Goal: Task Accomplishment & Management: Manage account settings

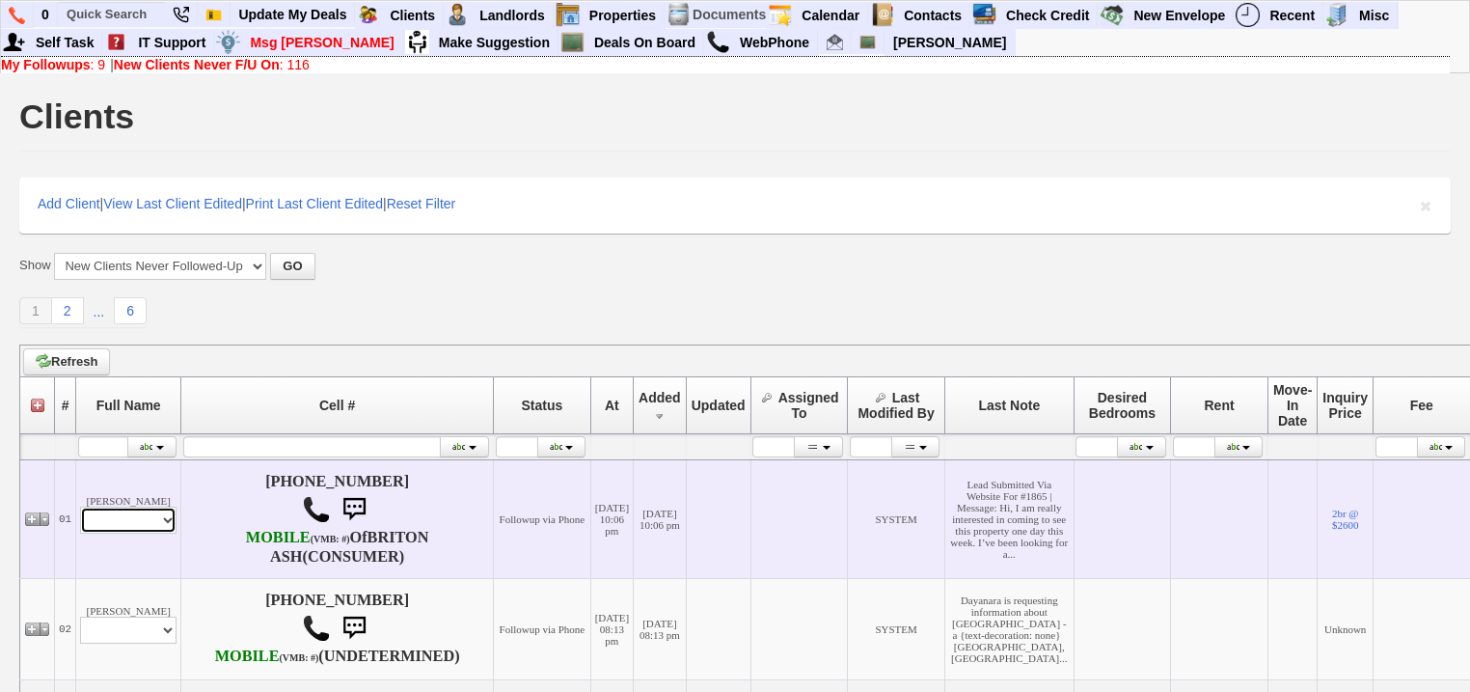
click at [152, 534] on select "Profile Edit Print Email Externally (Will Not Be Tracked In CRM) Closed Deals" at bounding box center [128, 520] width 96 height 27
select select "ChangeURL,/crm/custom/edit_client_form.php?redirect=%2Fcrm%2Fclients.php&id=167…"
click at [80, 519] on select "Profile Edit Print Email Externally (Will Not Be Tracked In CRM) Closed Deals" at bounding box center [128, 520] width 96 height 27
select select
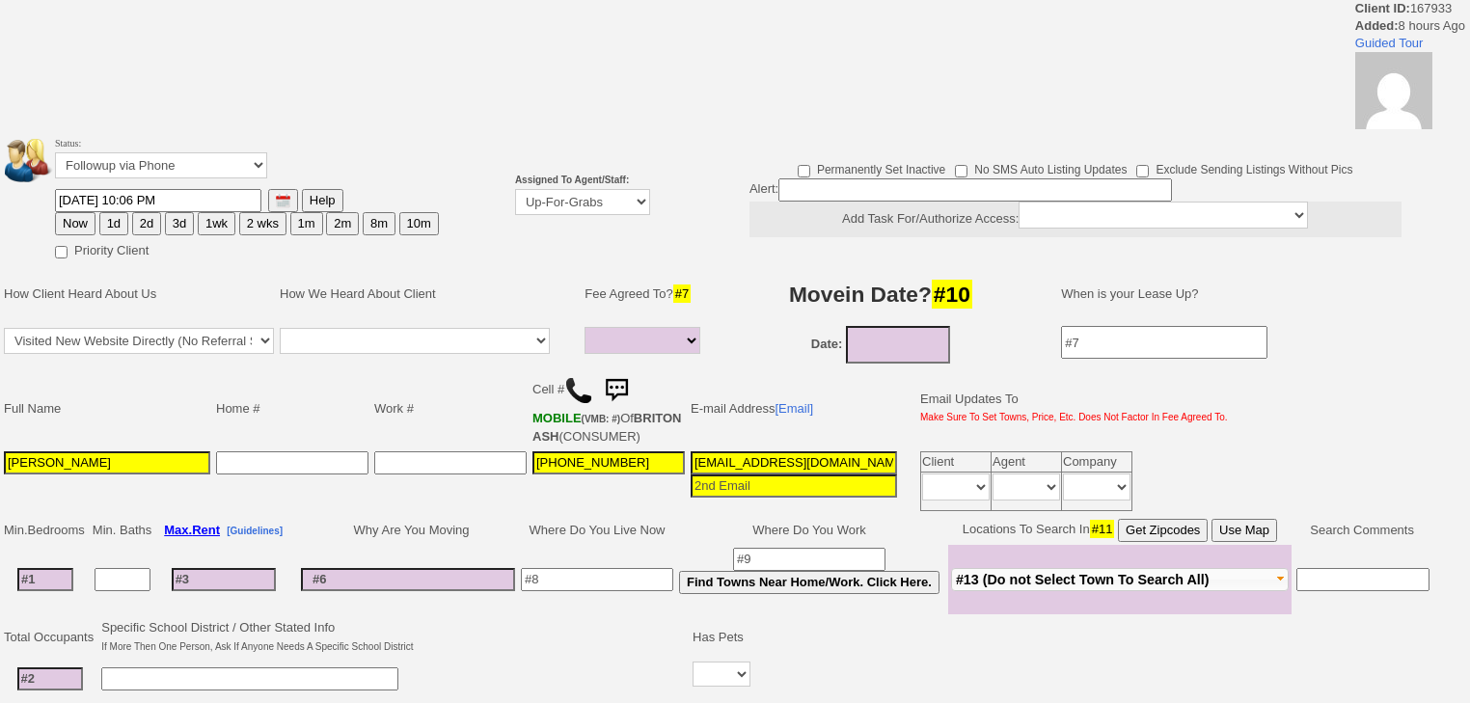
select select
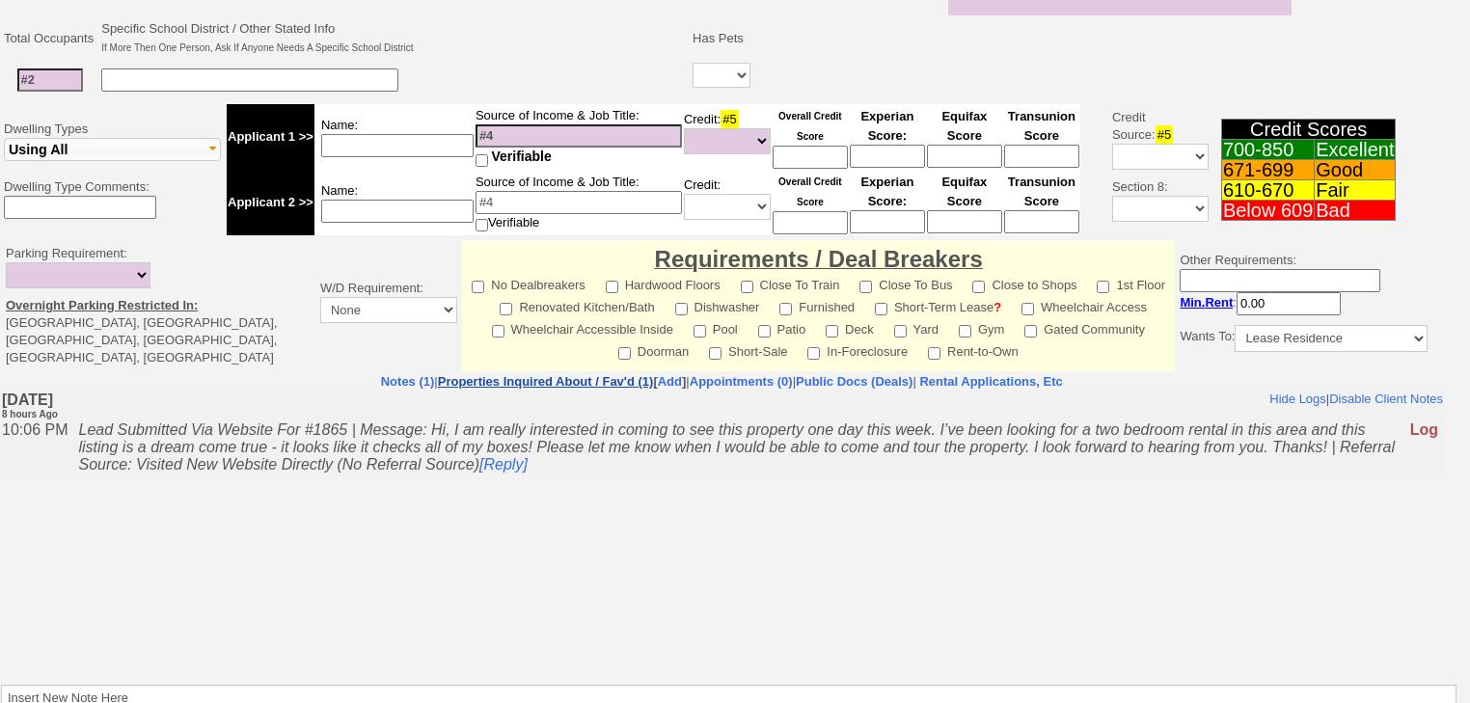
click at [539, 389] on link "Properties Inquired About / Fav'd (1)" at bounding box center [546, 381] width 216 height 14
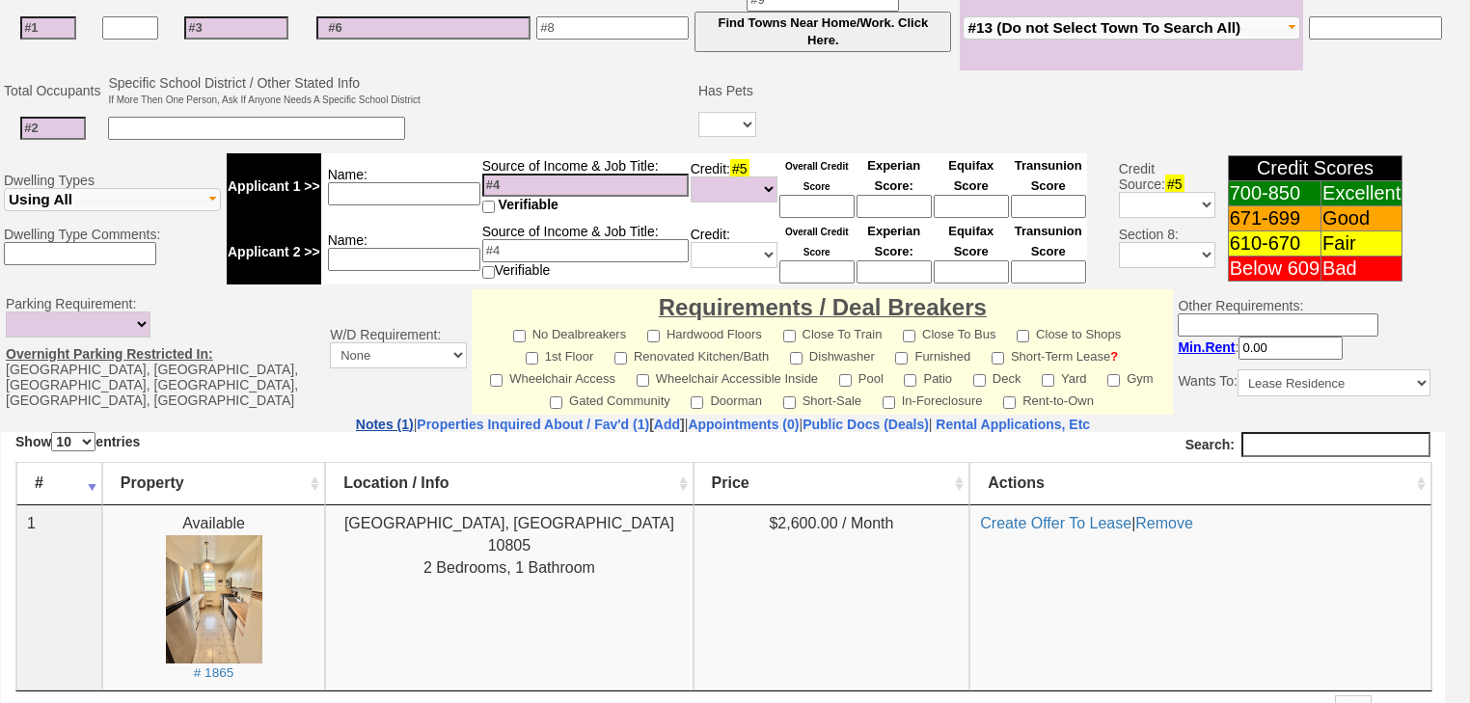
click at [356, 417] on link "Notes (1)" at bounding box center [385, 424] width 58 height 15
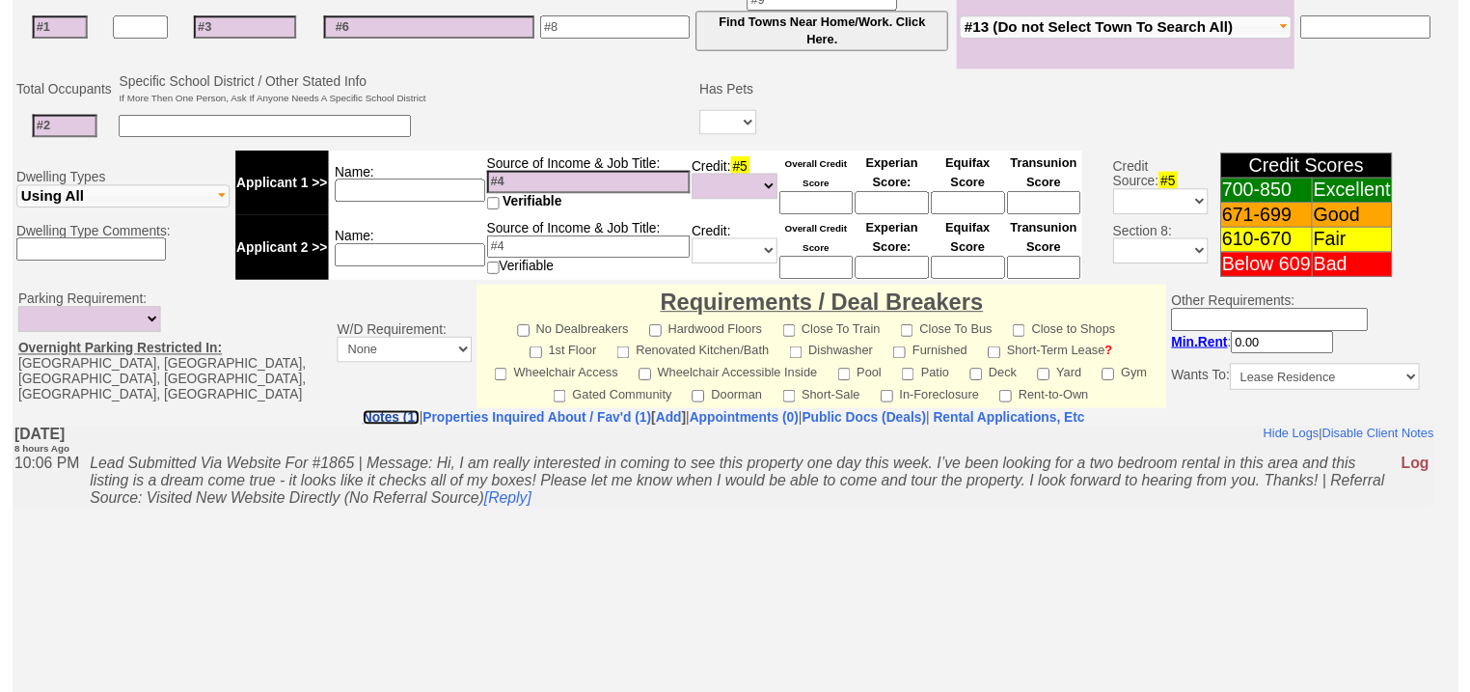
scroll to position [205, 0]
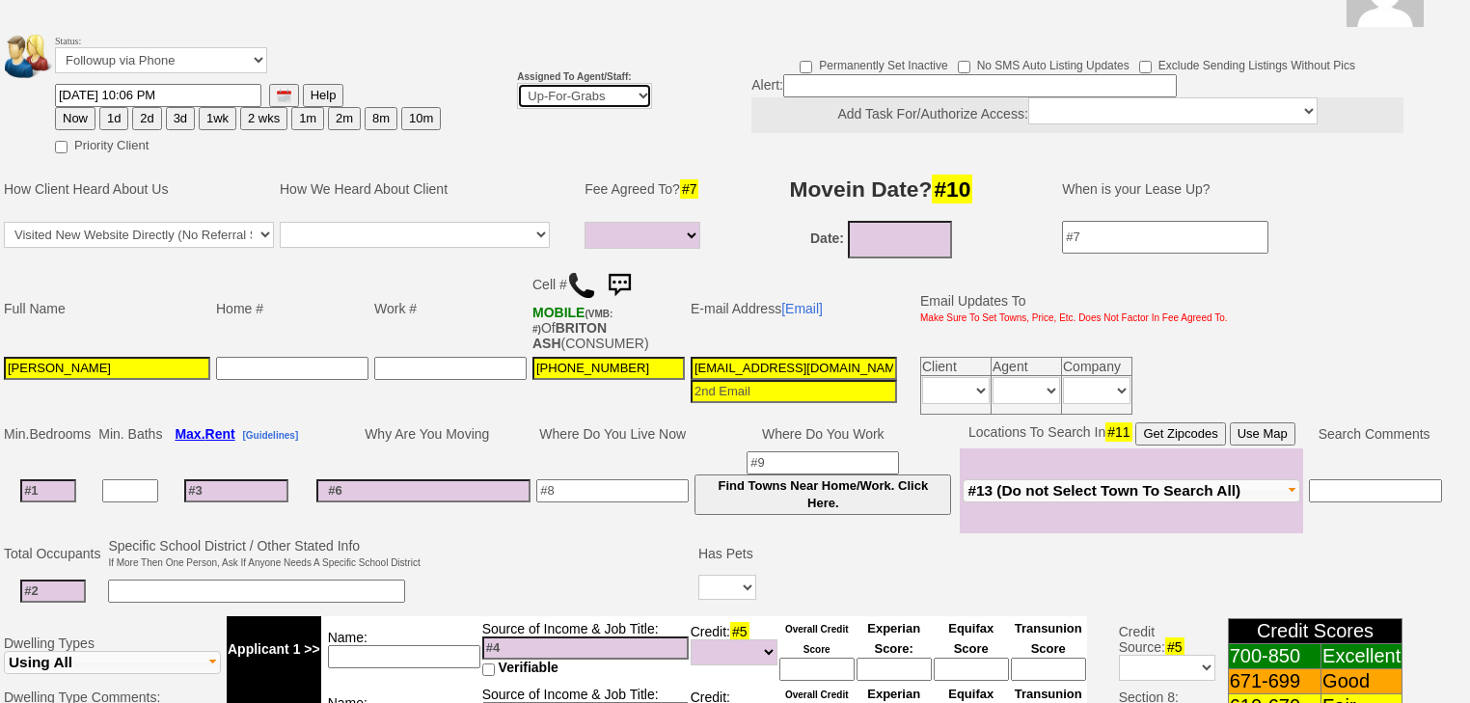
click at [533, 83] on select "Up-For-Grabs ***** STAFF ***** Bob Bruno 914-419-3579 Cristy Liberto 914-486-10…" at bounding box center [584, 96] width 135 height 26
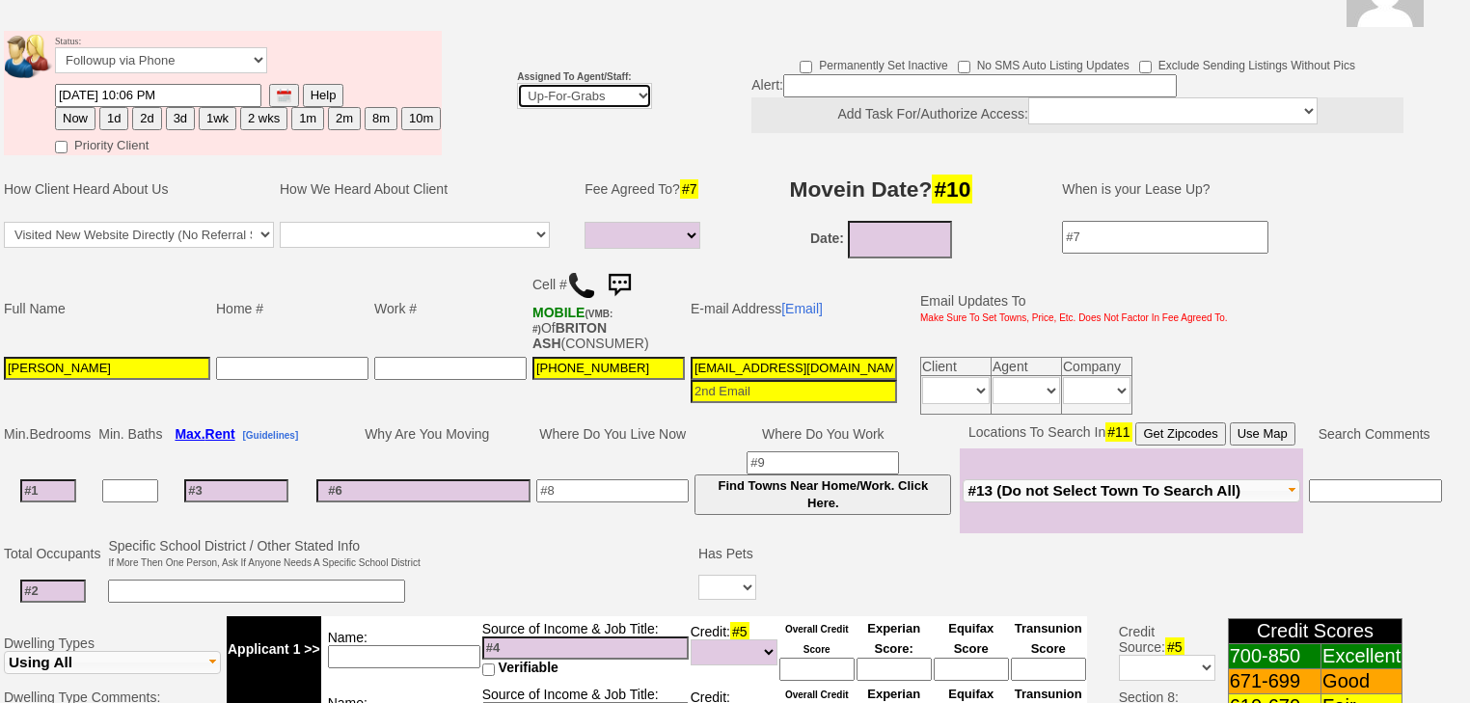
select select "227"
click at [517, 83] on select "Up-For-Grabs ***** STAFF ***** Bob Bruno 914-419-3579 Cristy Liberto 914-486-10…" at bounding box center [584, 96] width 135 height 26
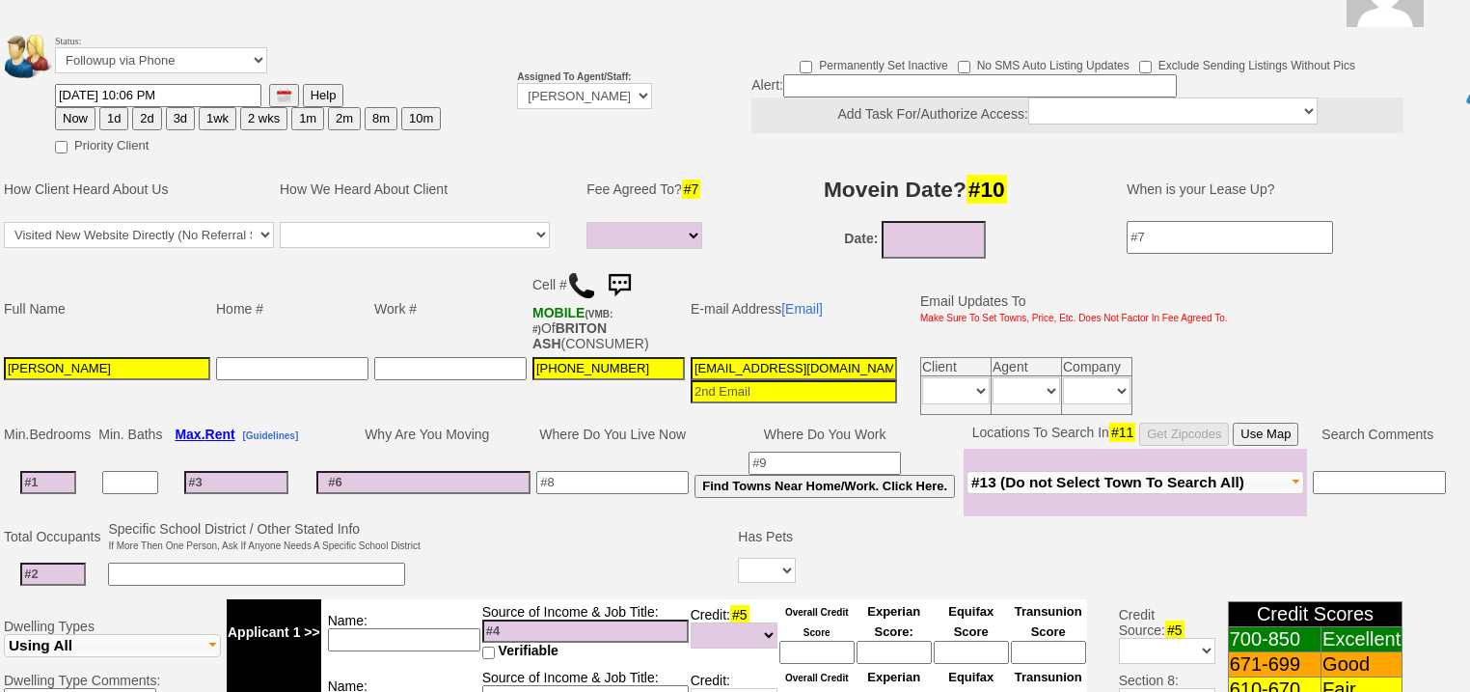
click at [73, 107] on button "Now" at bounding box center [75, 118] width 41 height 23
type input "09/16/2025 07:04 AM"
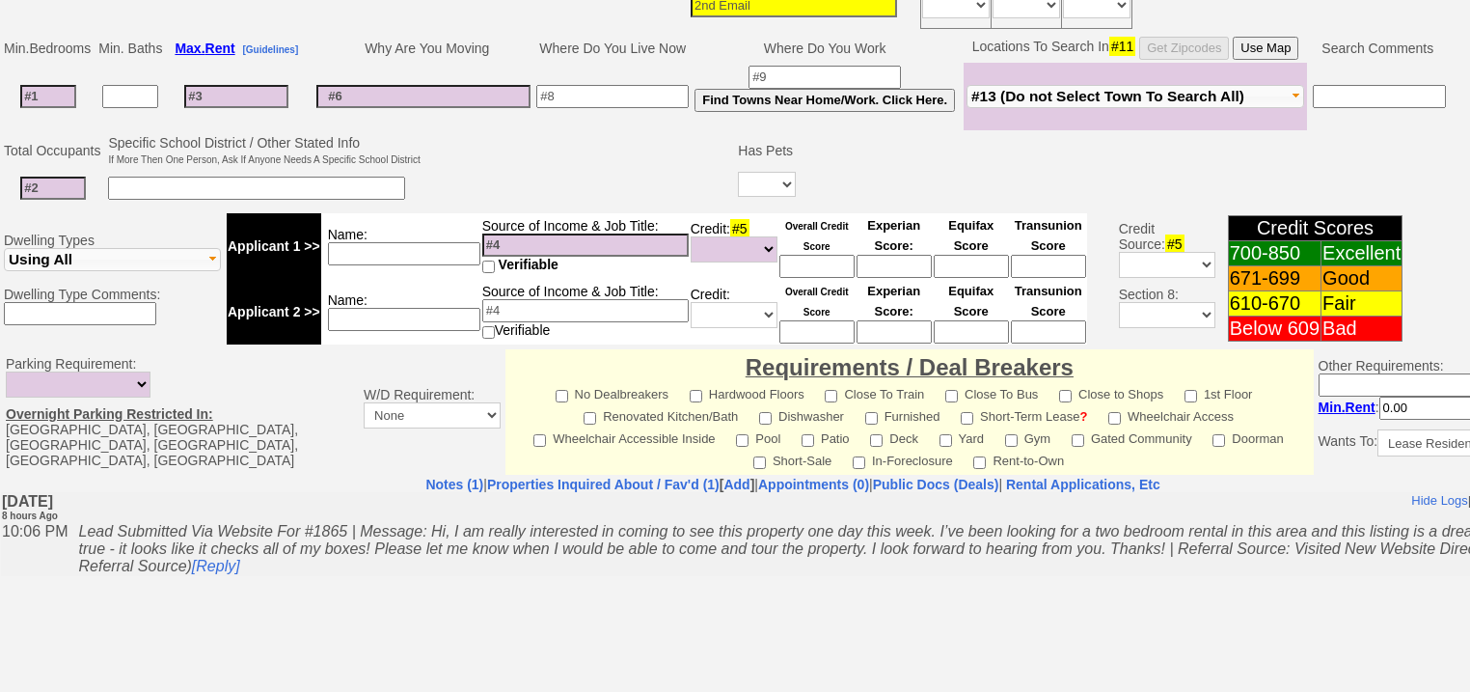
scroll to position [823, 0]
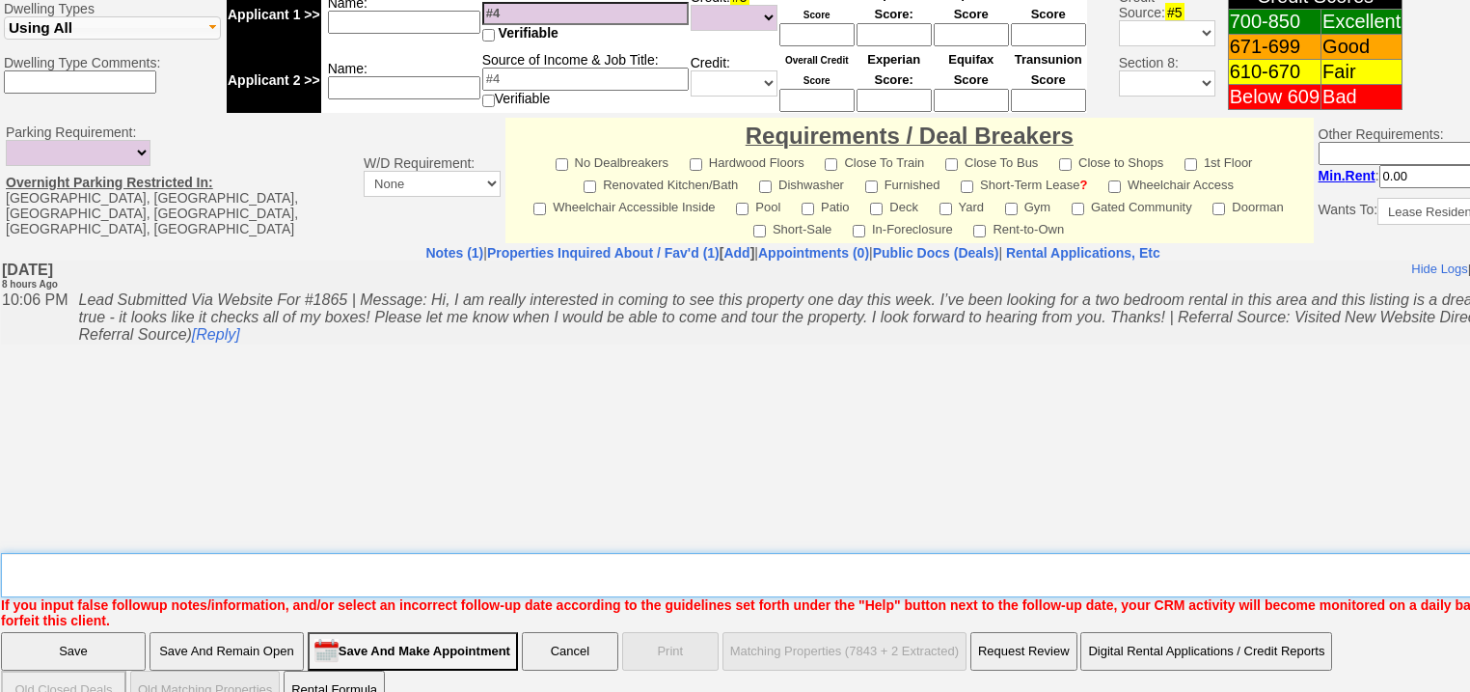
click at [144, 553] on textarea "Insert New Note Here" at bounding box center [800, 575] width 1598 height 44
type textarea "f"
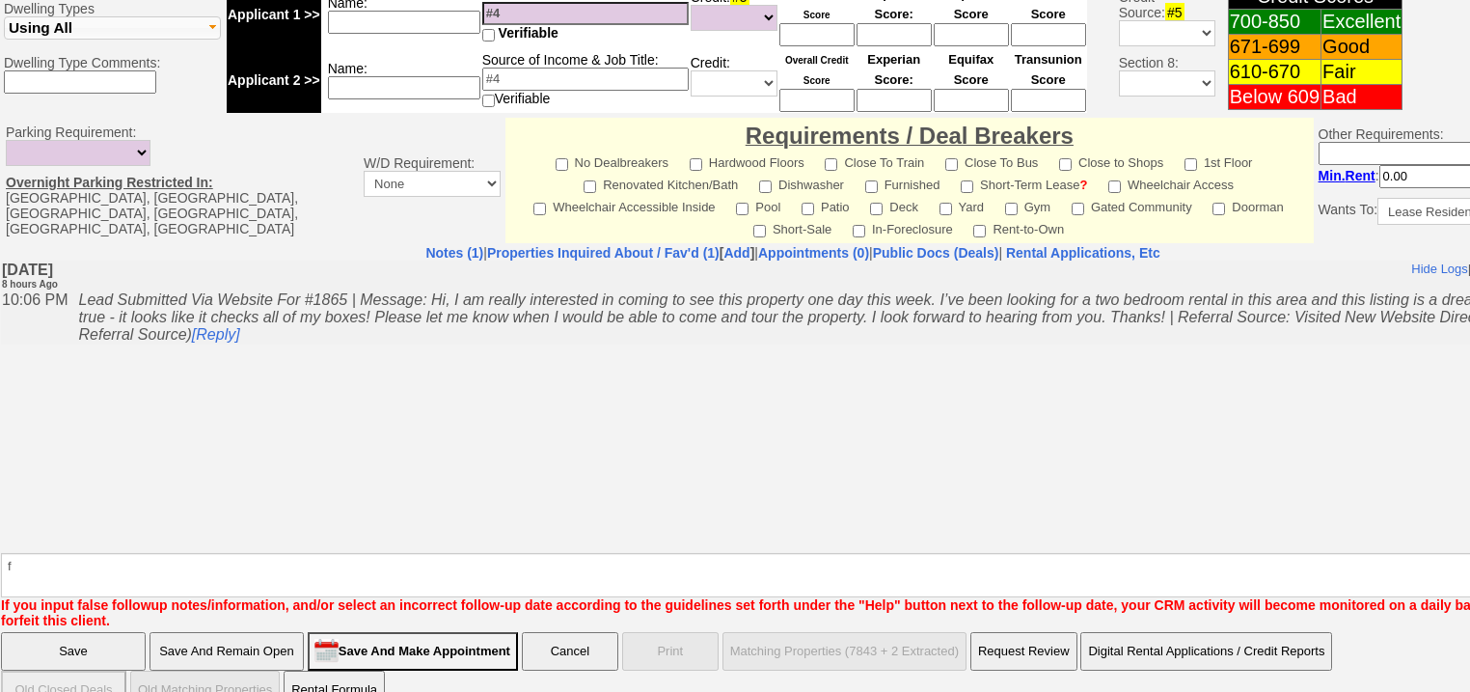
click at [117, 632] on input "Save" at bounding box center [73, 651] width 145 height 39
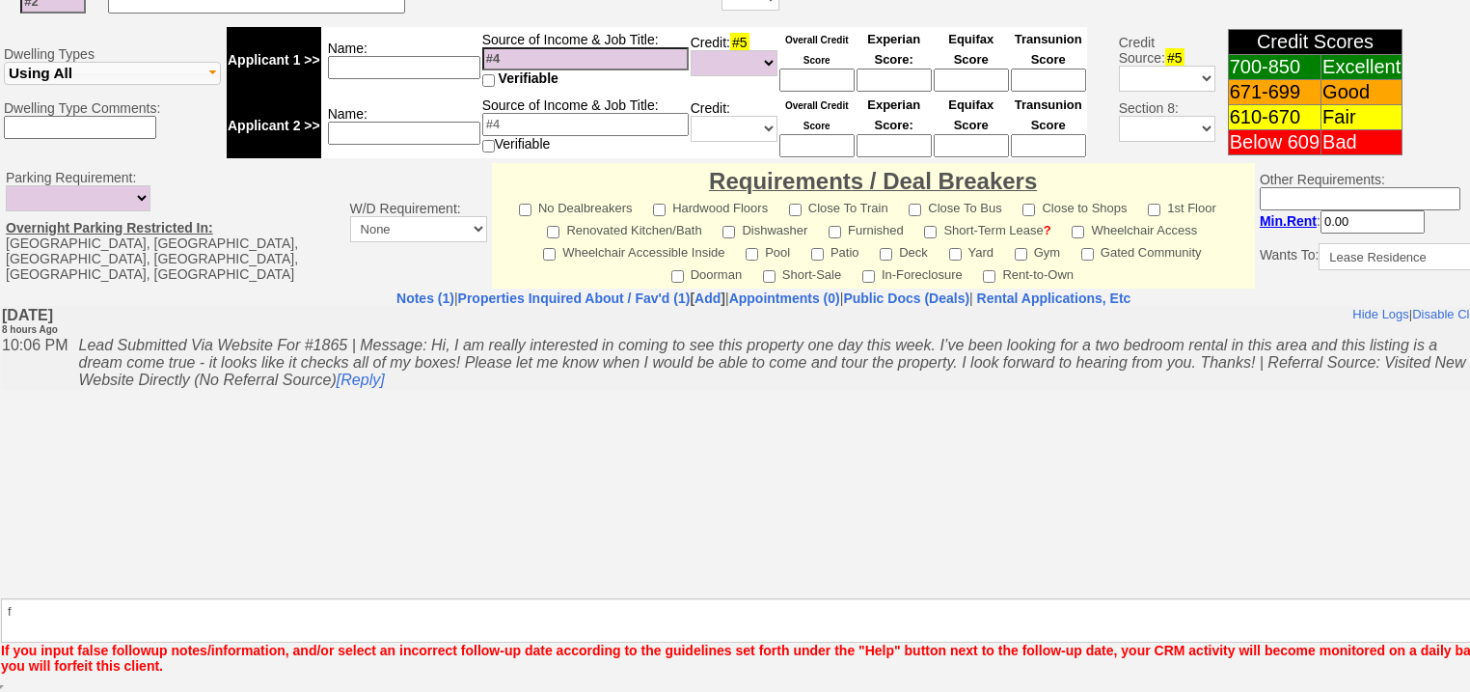
scroll to position [753, 0]
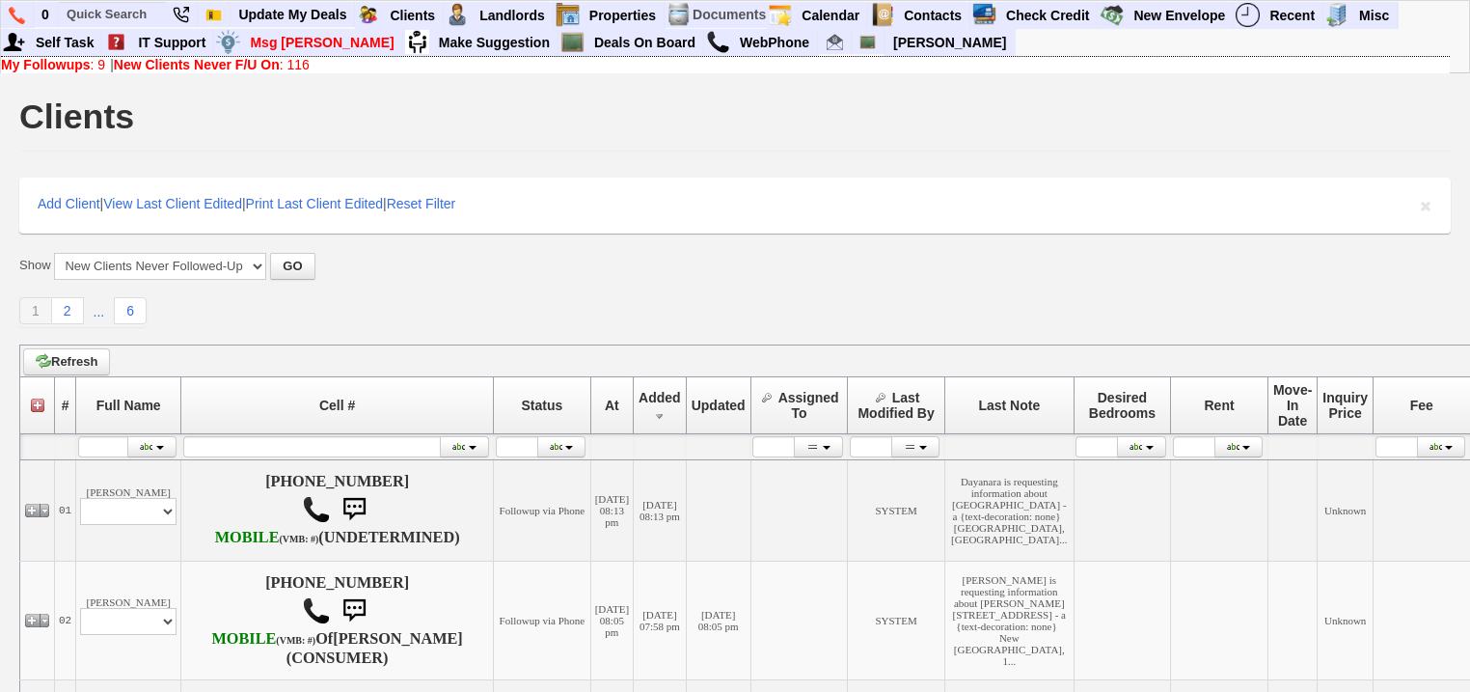
scroll to position [187, 0]
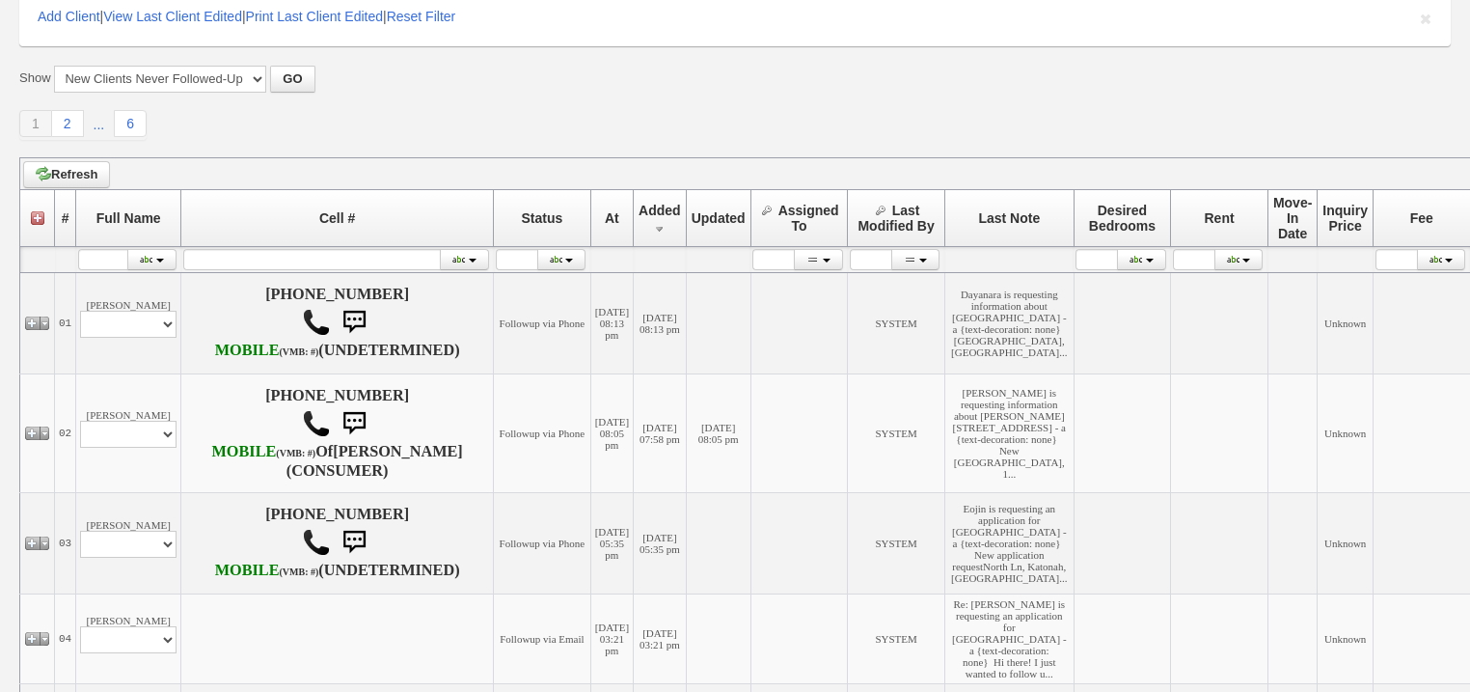
select select "ChangeURL,/crm/custom/edit_client_form.php?redirect=%2Fcrm%2Fclients.php&id=167…"
click at [80, 338] on select "Profile Edit Print Email Externally (Will Not Be Tracked In CRM) Closed Deals" at bounding box center [128, 324] width 96 height 27
select select
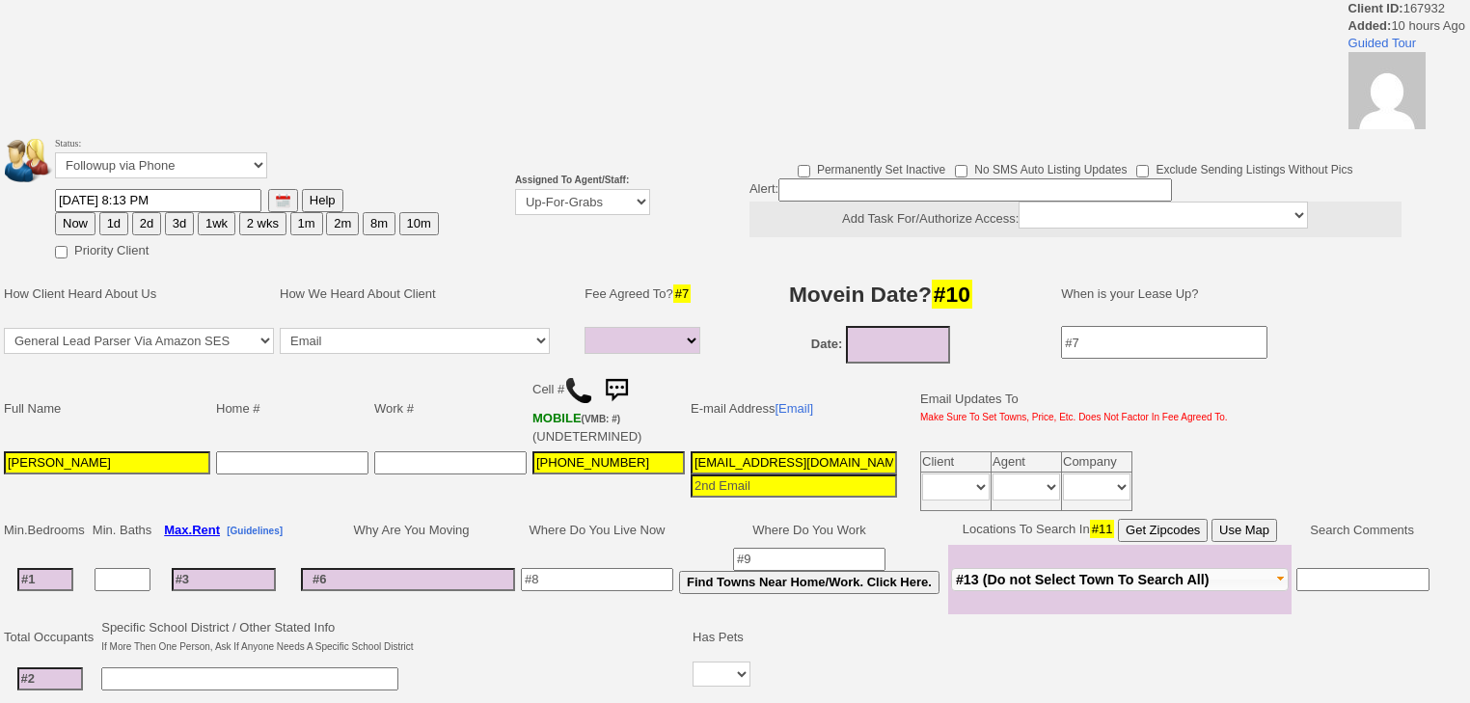
select select
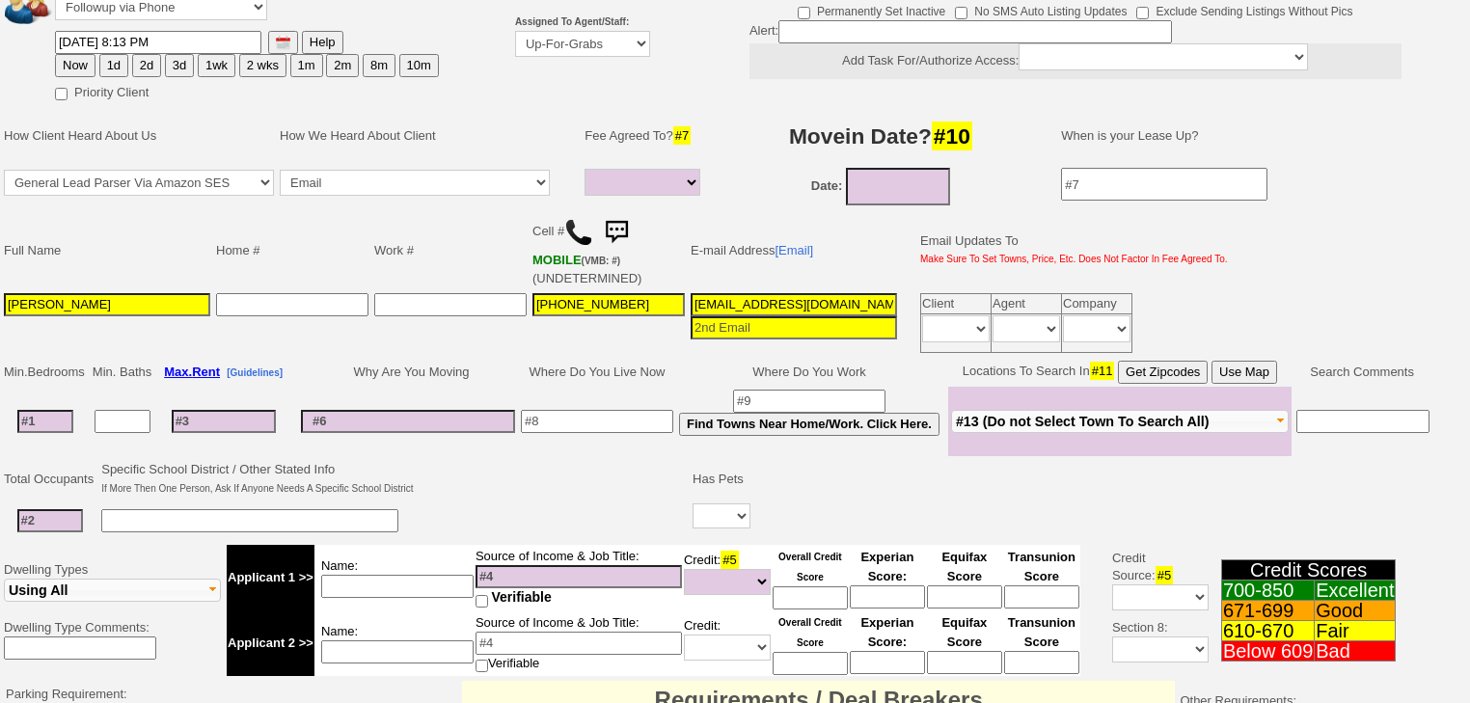
scroll to position [154, 0]
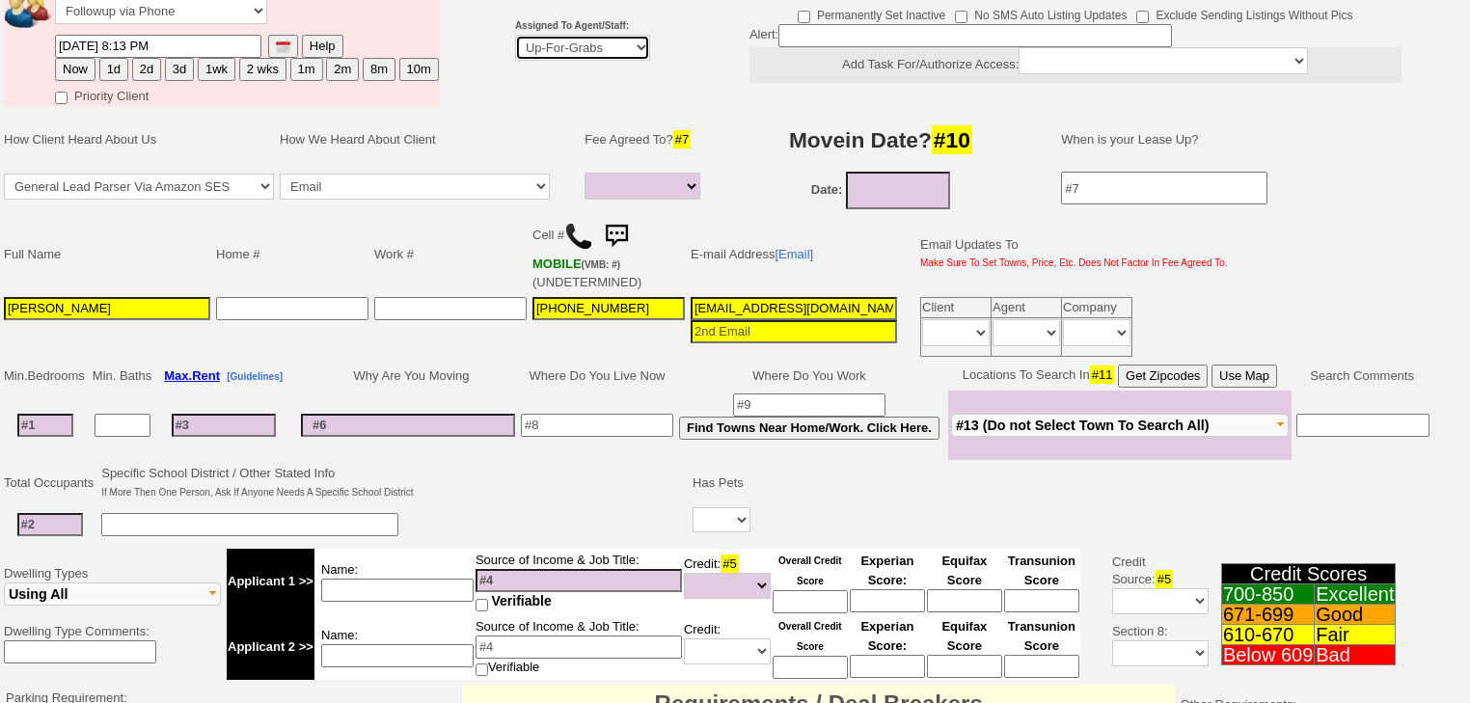
click at [529, 58] on select "Up-For-Grabs ***** STAFF ***** Bob Bruno 914-419-3579 Cristy Liberto 914-486-10…" at bounding box center [582, 48] width 135 height 26
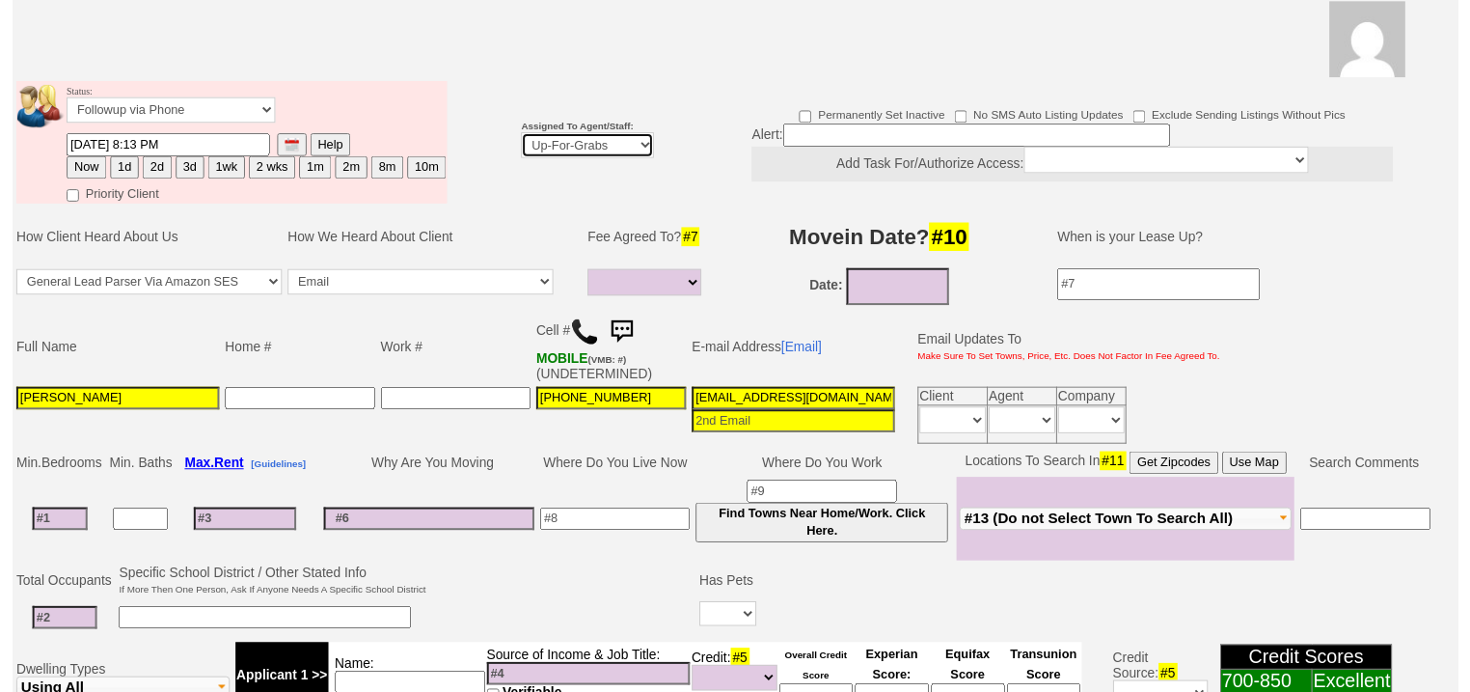
scroll to position [231, 0]
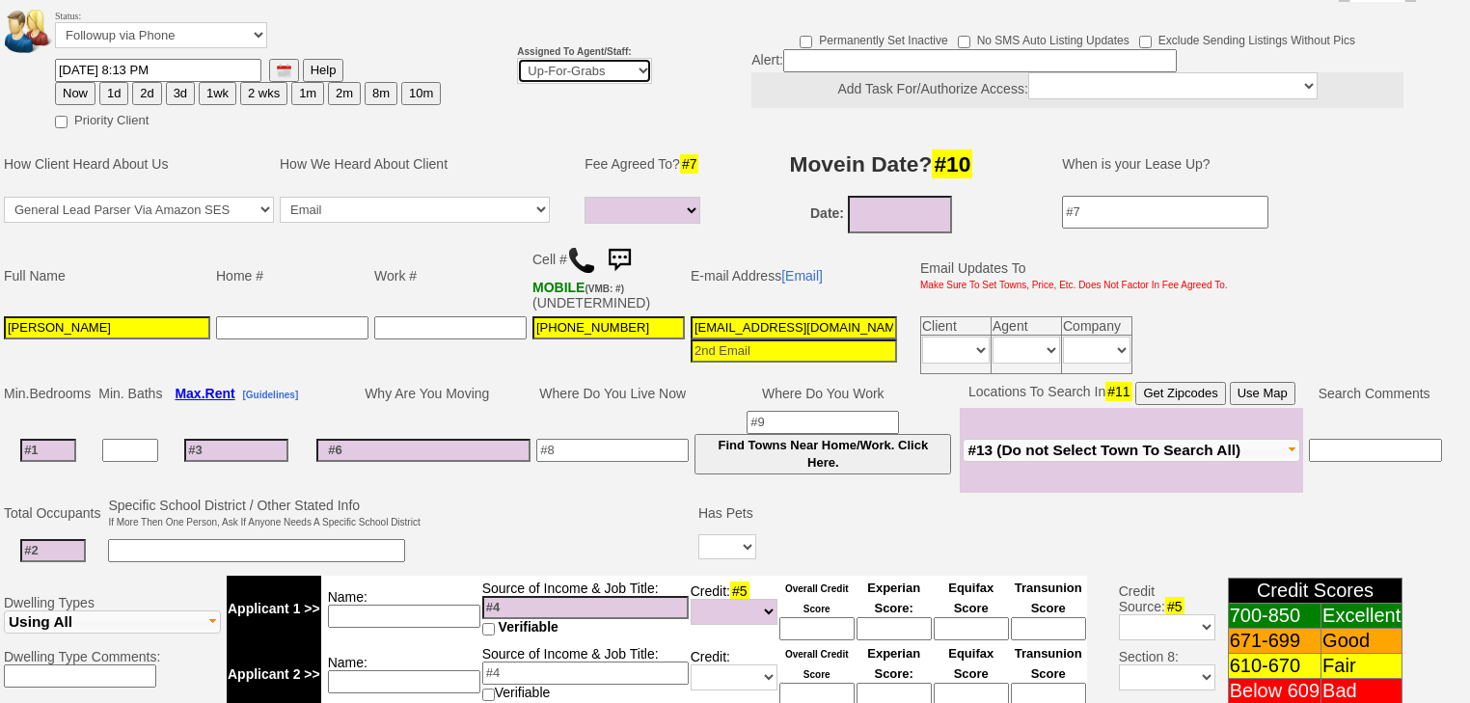
select select "227"
click at [517, 58] on select "Up-For-Grabs ***** STAFF ***** Bob Bruno 914-419-3579 Cristy Liberto 914-486-10…" at bounding box center [584, 71] width 135 height 26
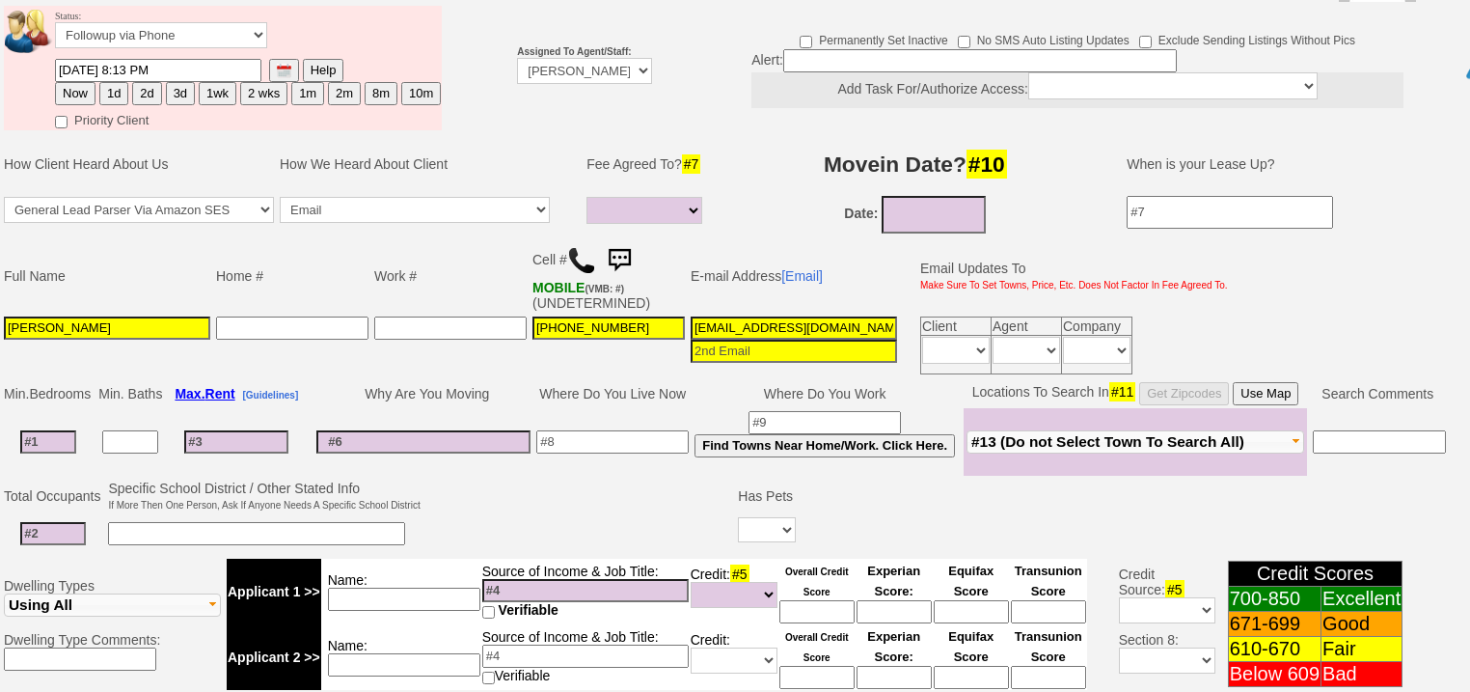
click at [77, 82] on button "Now" at bounding box center [75, 93] width 41 height 23
type input "09/16/2025 07:04 AM"
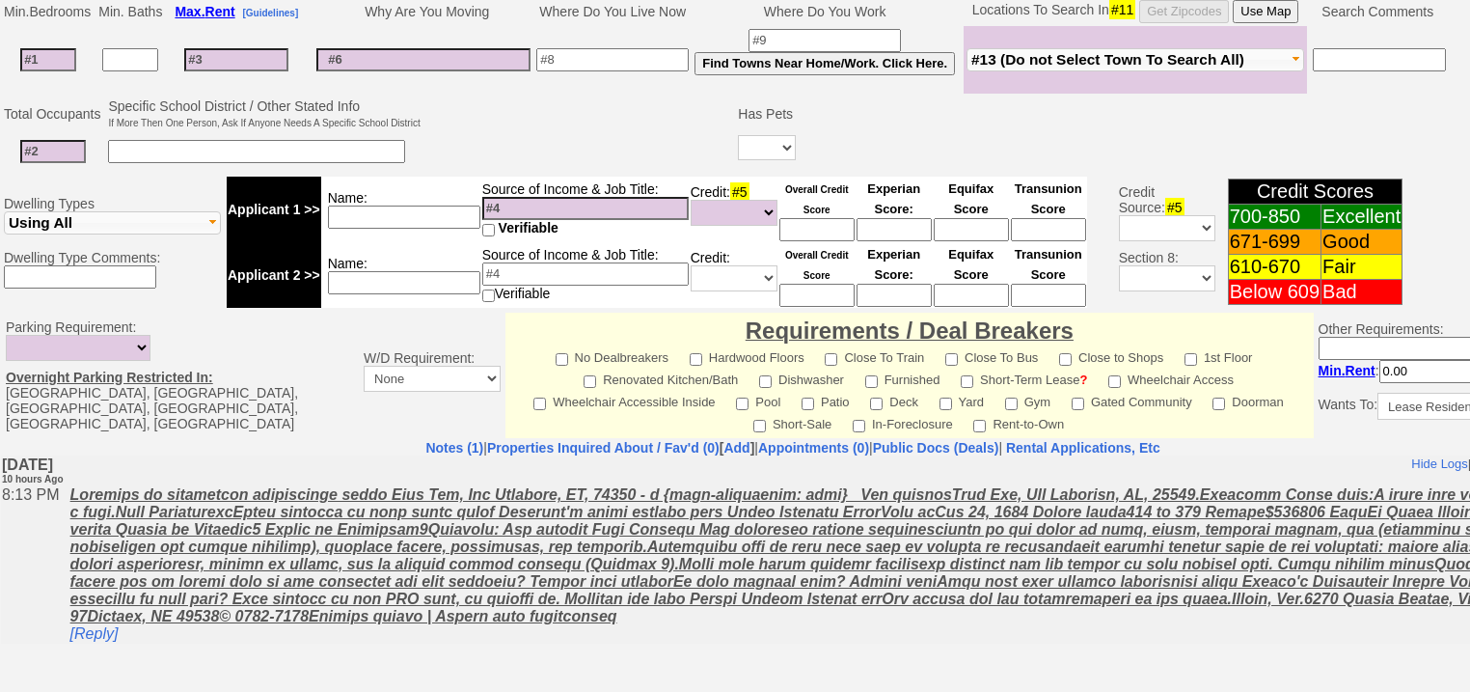
scroll to position [771, 0]
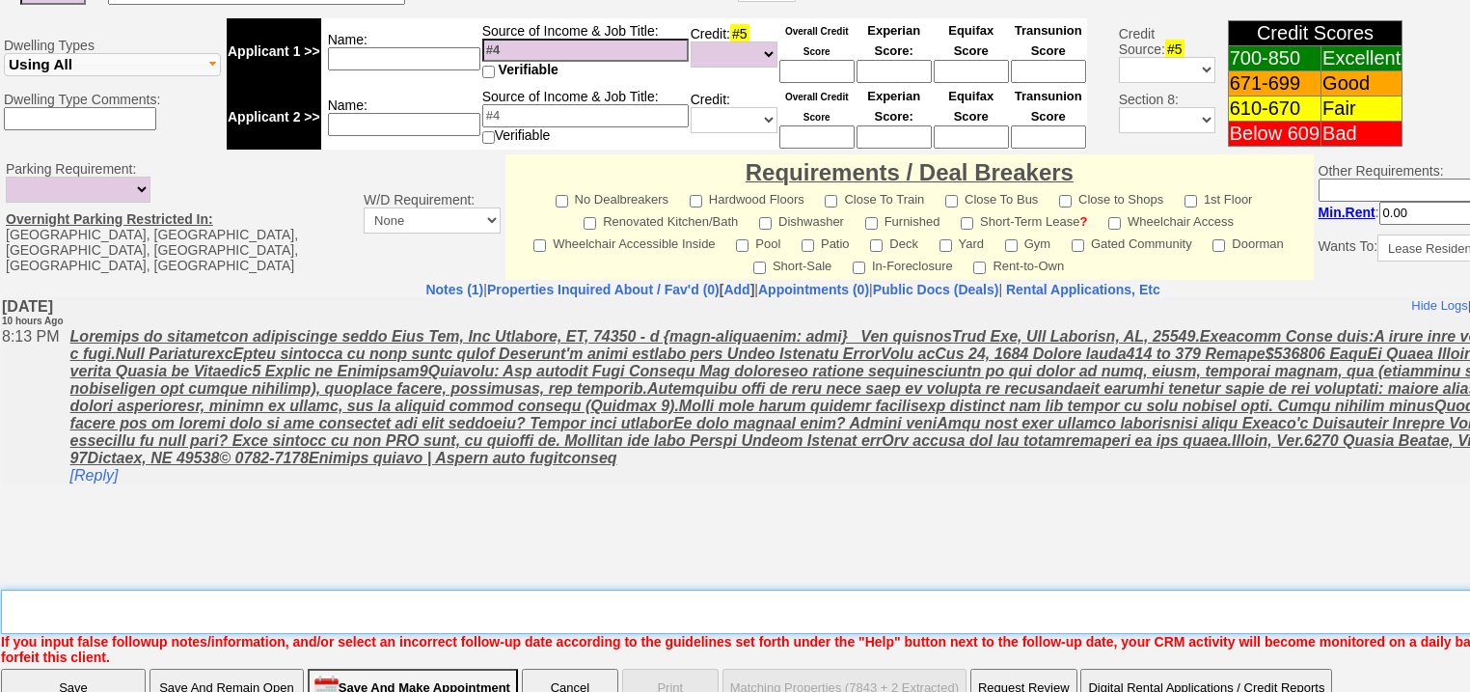
click at [148, 589] on textarea "Insert New Note Here" at bounding box center [800, 611] width 1598 height 44
type textarea "f"
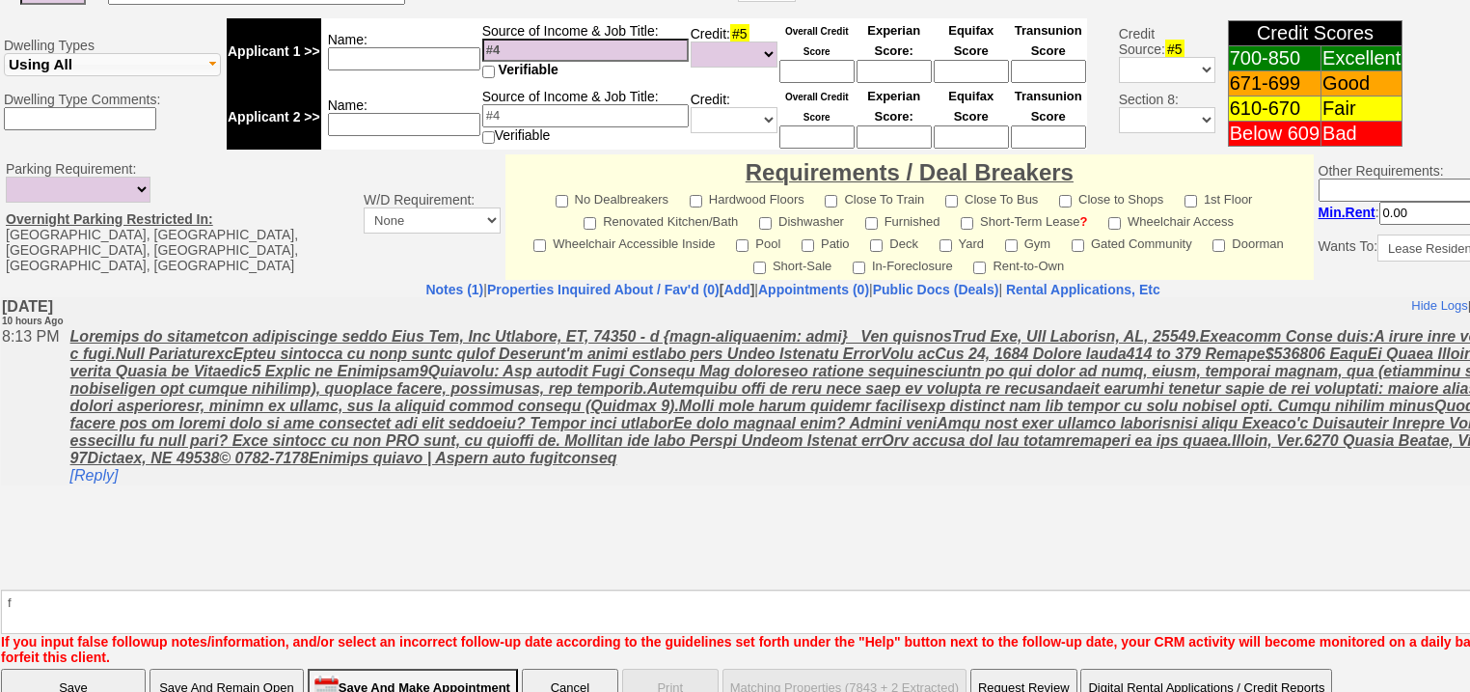
click at [122, 669] on input "Save" at bounding box center [73, 688] width 145 height 39
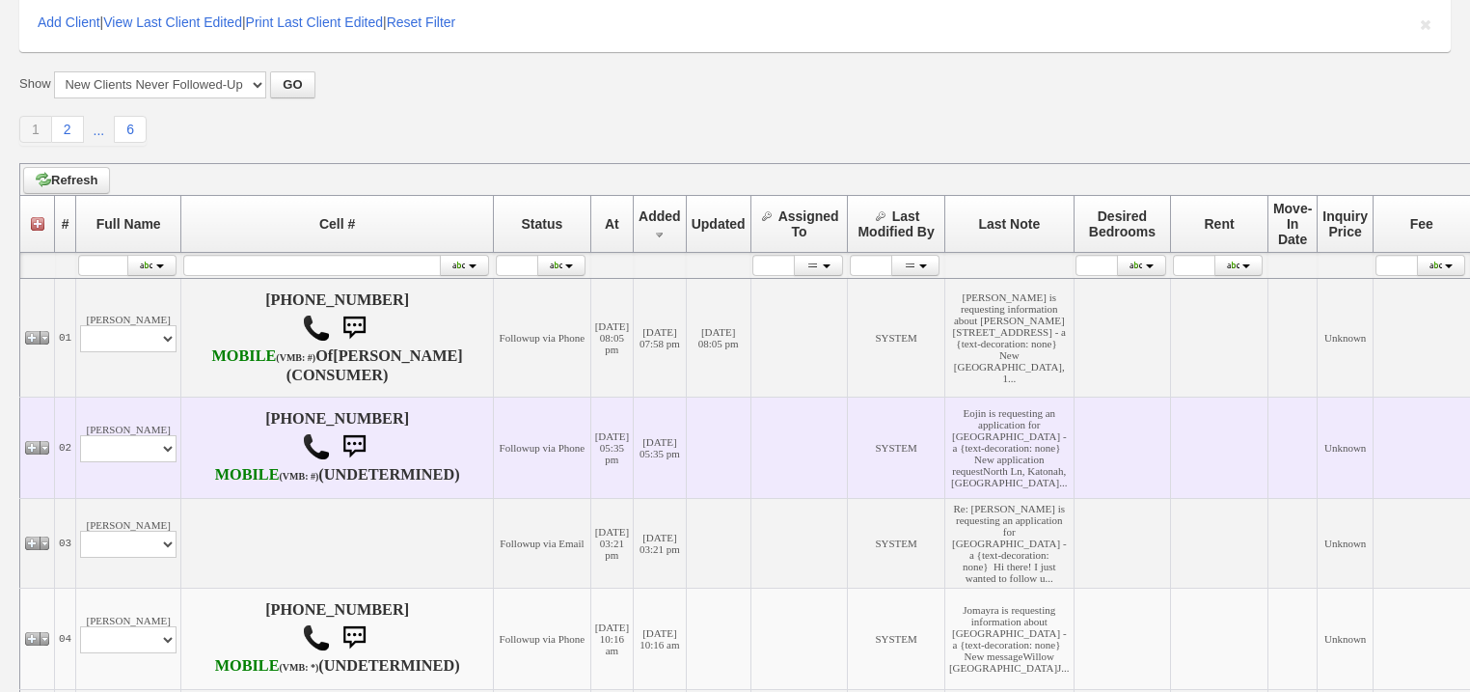
scroll to position [232, 0]
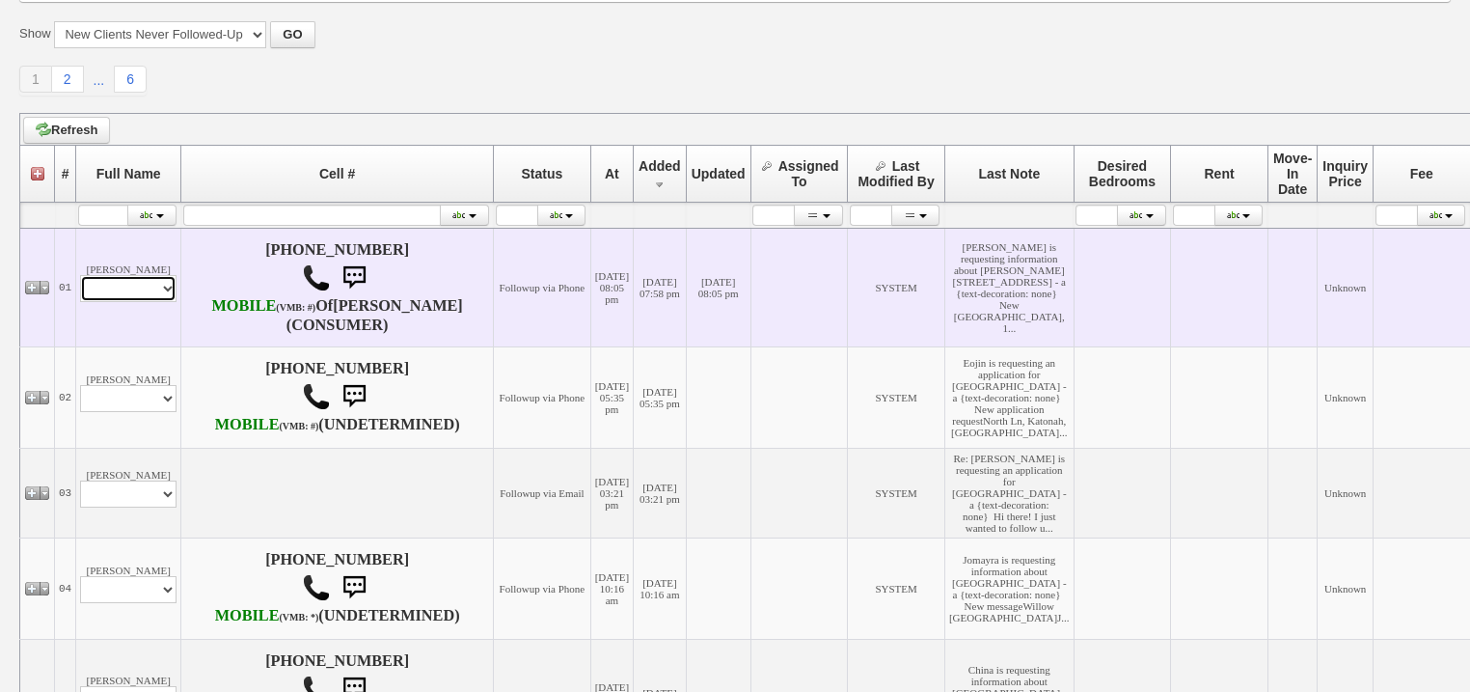
click at [131, 293] on select "Profile Edit Print Email Externally (Will Not Be Tracked In CRM) Closed Deals" at bounding box center [128, 288] width 96 height 27
select select "ChangeURL,/crm/custom/edit_client_form.php?redirect=%2Fcrm%2Fclients.php&id=167…"
click at [80, 294] on select "Profile Edit Print Email Externally (Will Not Be Tracked In CRM) Closed Deals" at bounding box center [128, 288] width 96 height 27
select select
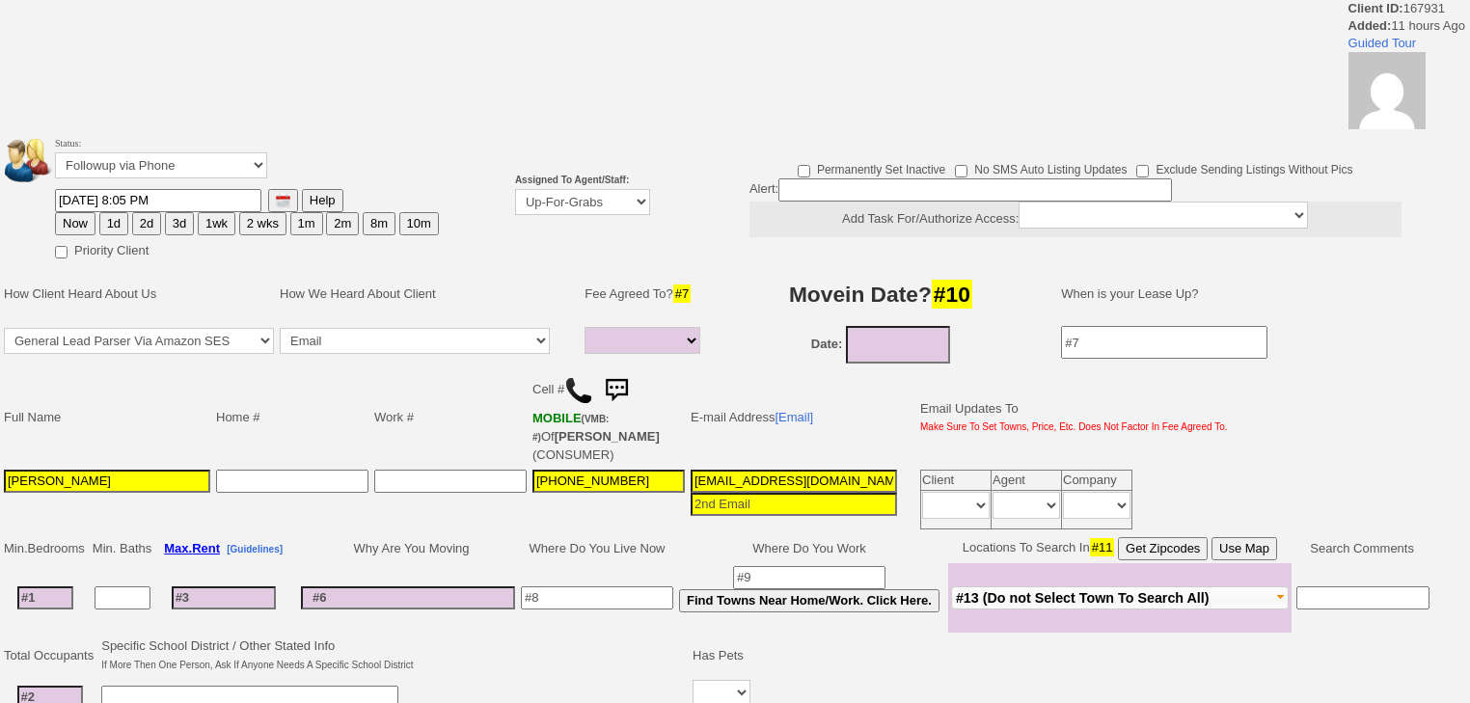
select select
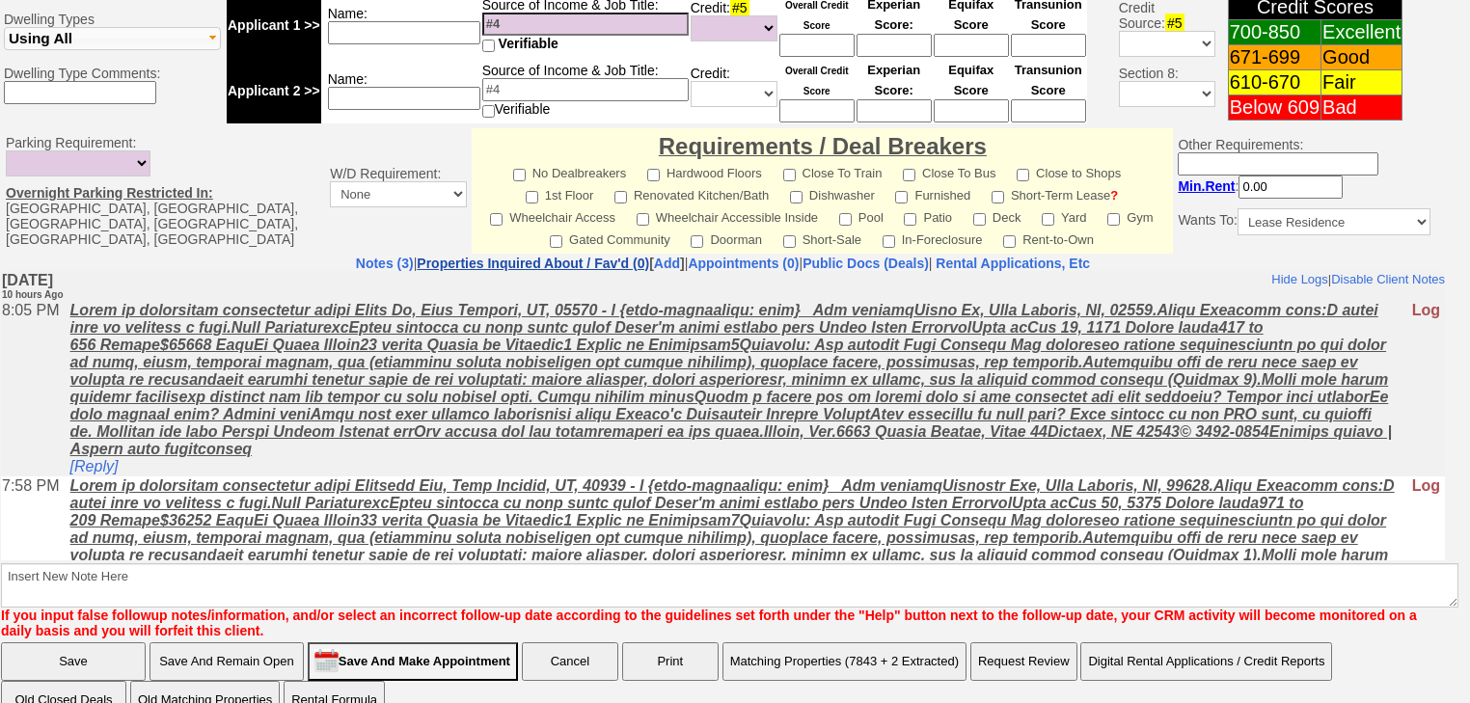
scroll to position [837, 0]
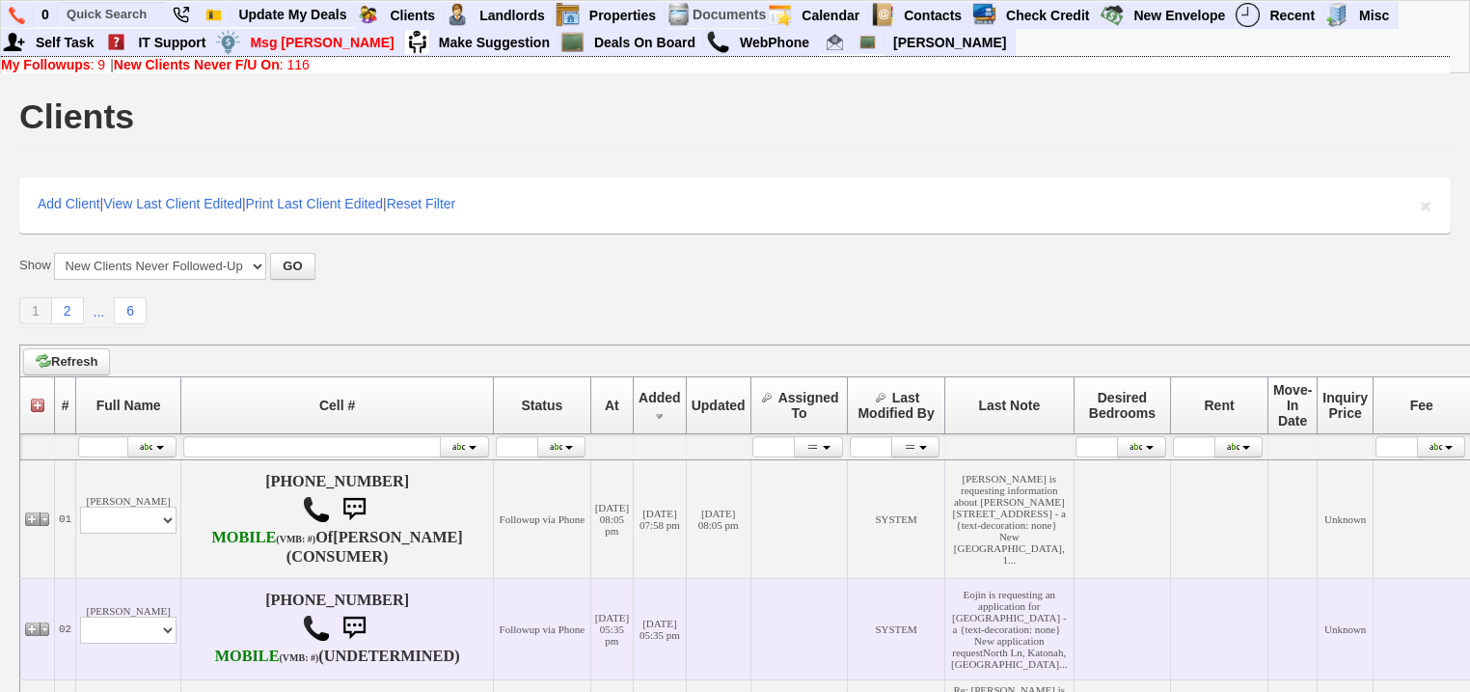
scroll to position [232, 0]
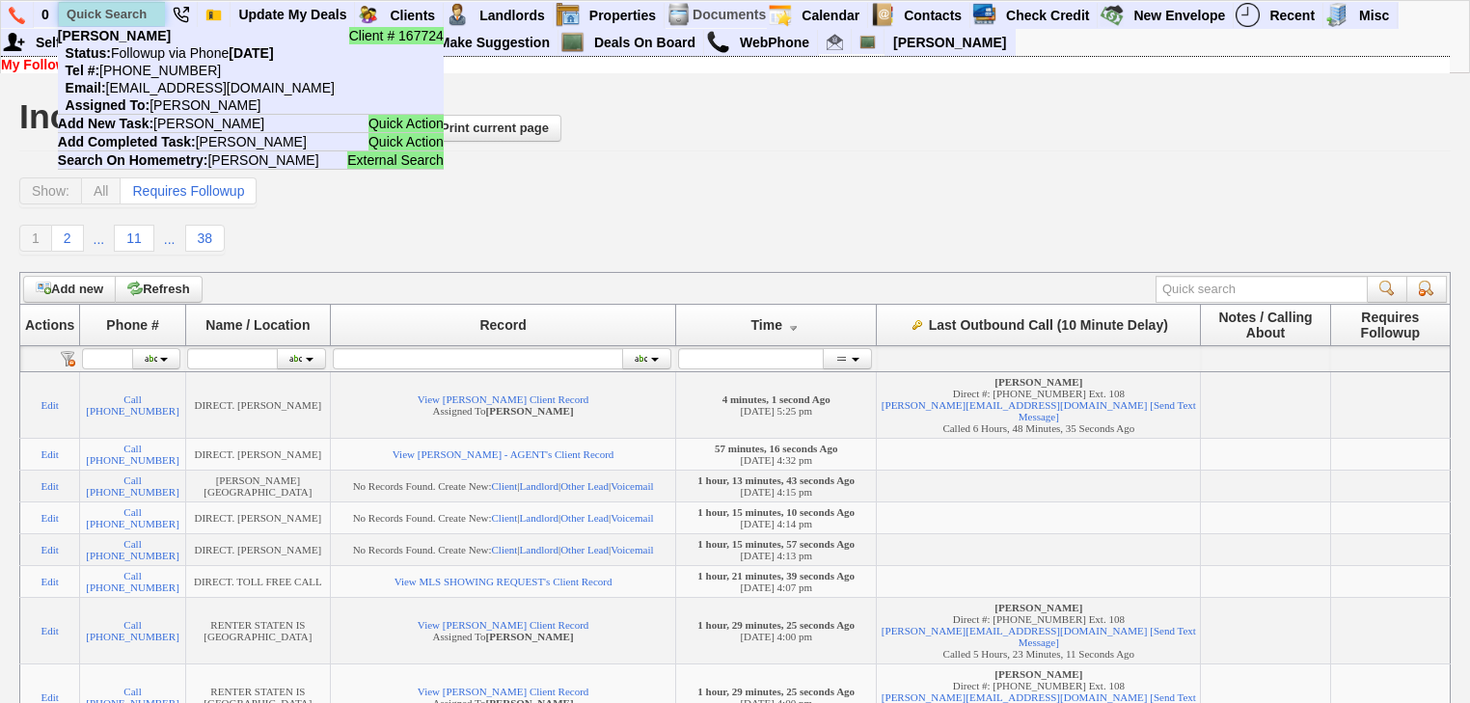
click at [123, 14] on input "text" at bounding box center [112, 14] width 106 height 24
paste input "914-844-2209"
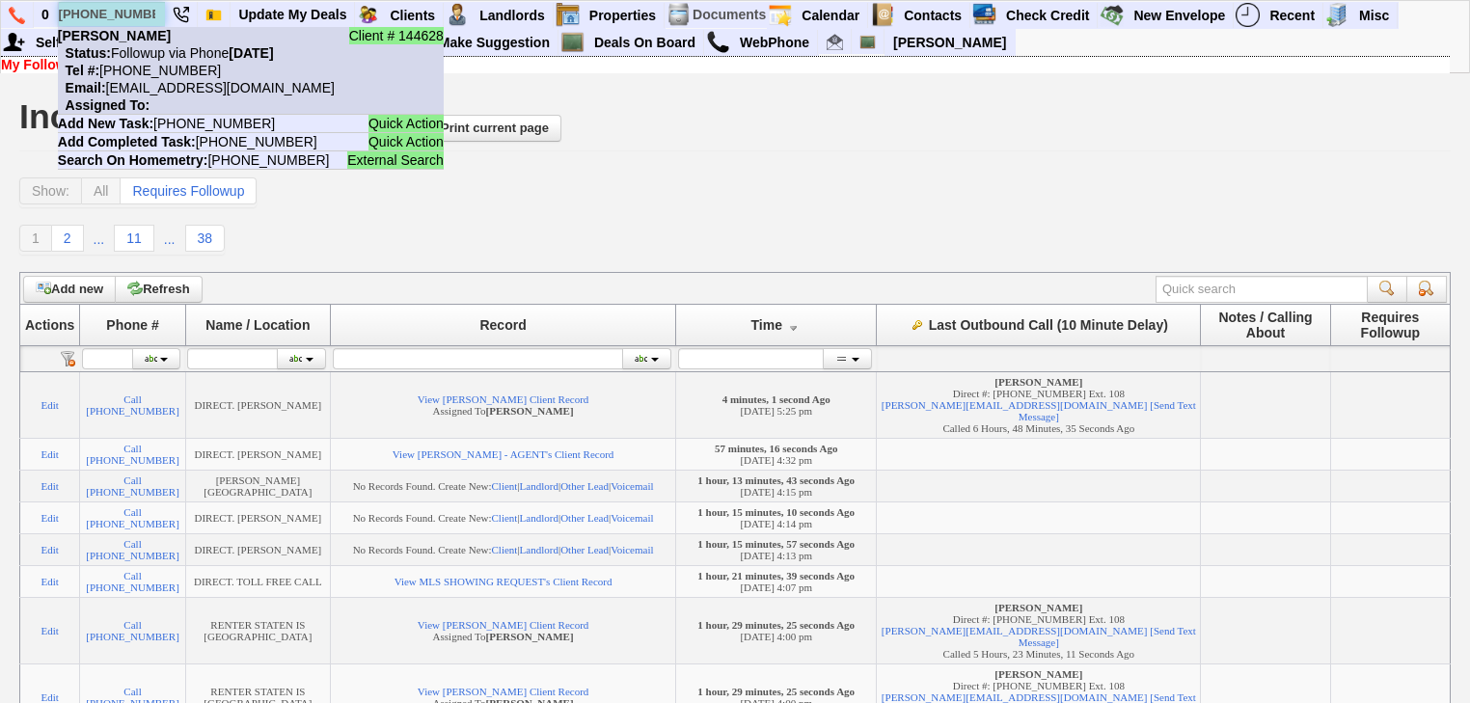
type input "914-844-2209"
click at [169, 66] on nobr "Tel #: 914-844-2209" at bounding box center [139, 70] width 163 height 15
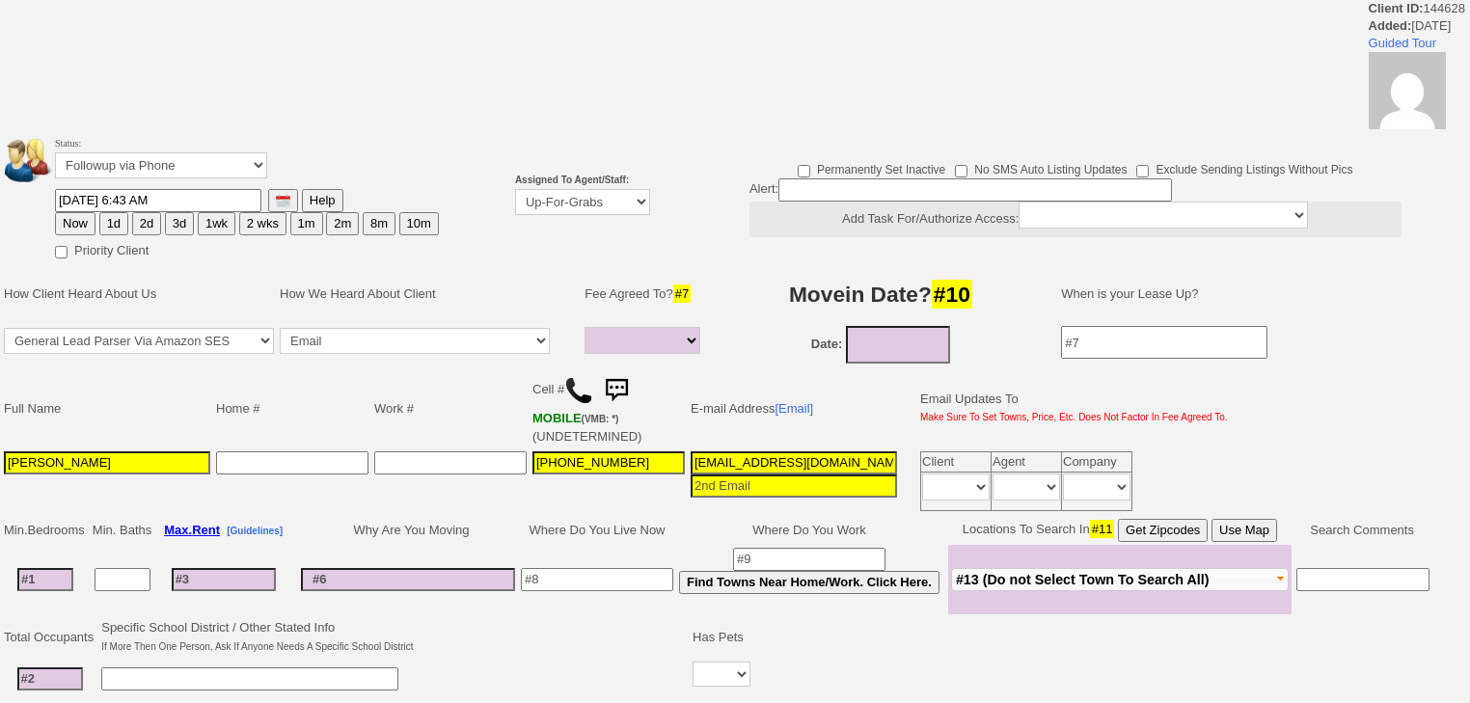
select select
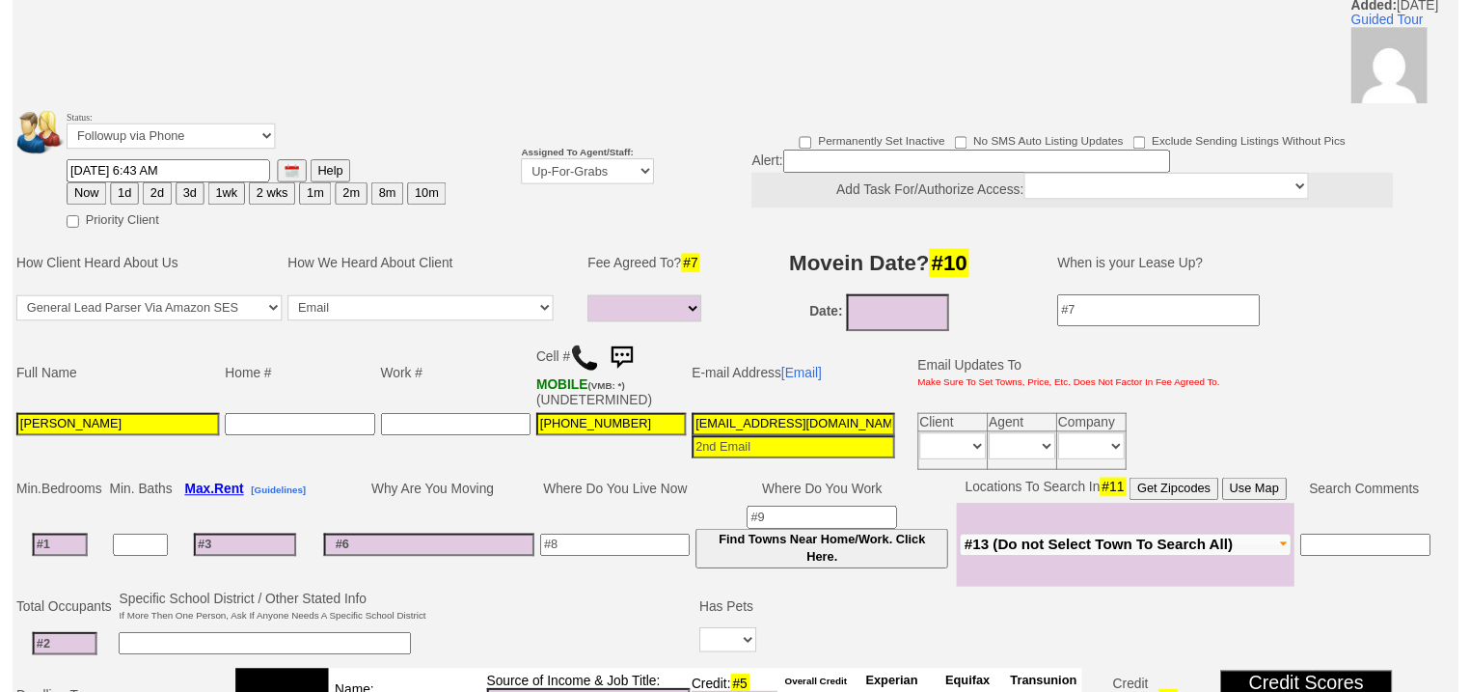
scroll to position [125, 0]
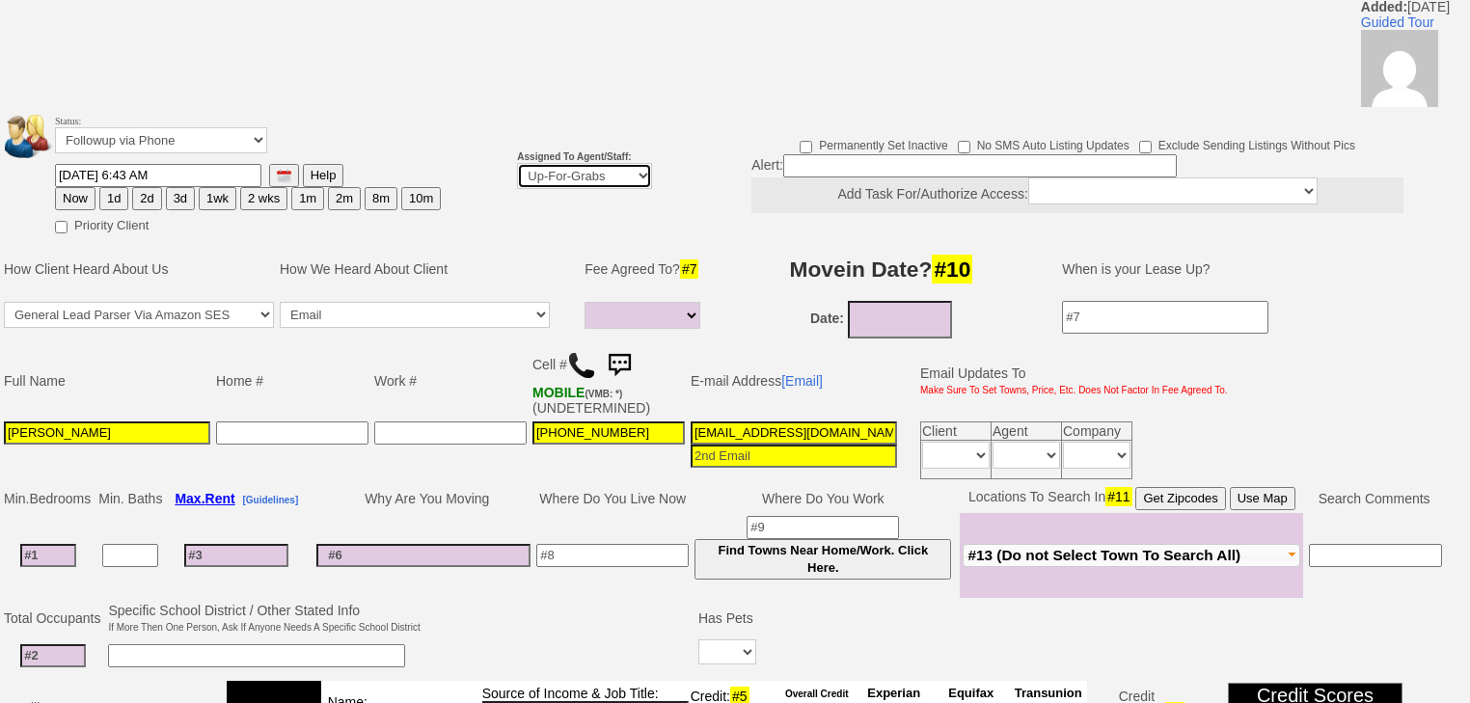
click at [587, 163] on select "Up-For-Grabs ***** STAFF ***** Bob Bruno 914-419-3579 Cristy Liberto 914-486-10…" at bounding box center [584, 176] width 135 height 26
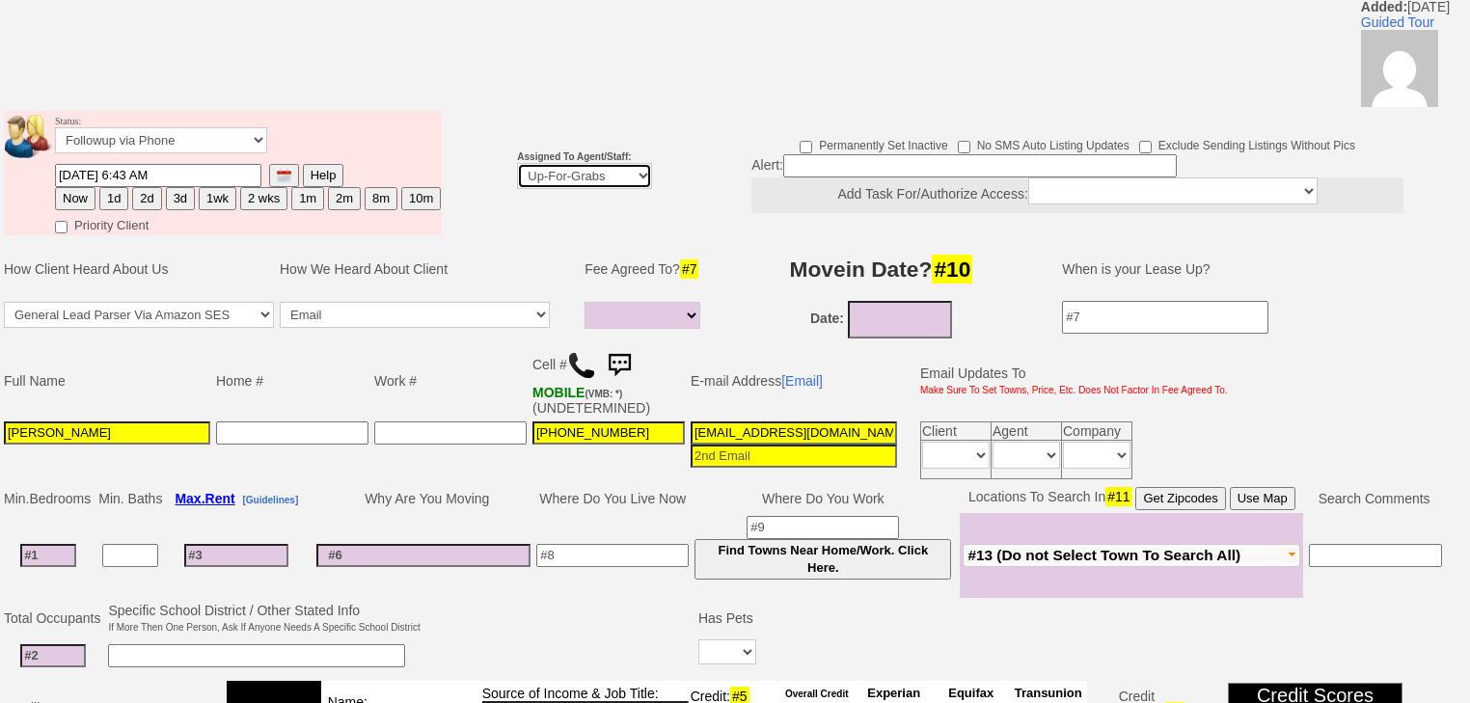
select select "227"
click at [517, 163] on select "Up-For-Grabs ***** STAFF ***** Bob Bruno 914-419-3579 Cristy Liberto 914-486-10…" at bounding box center [584, 176] width 135 height 26
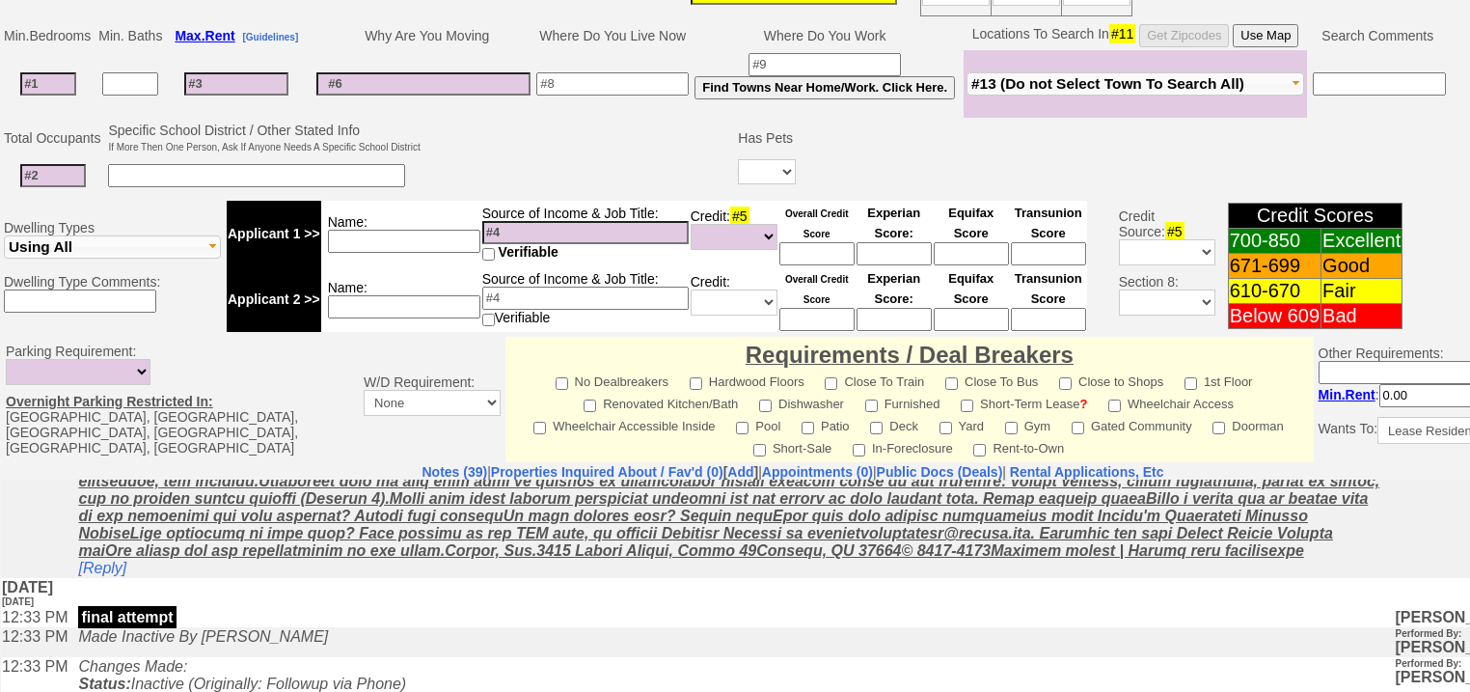
scroll to position [807, 0]
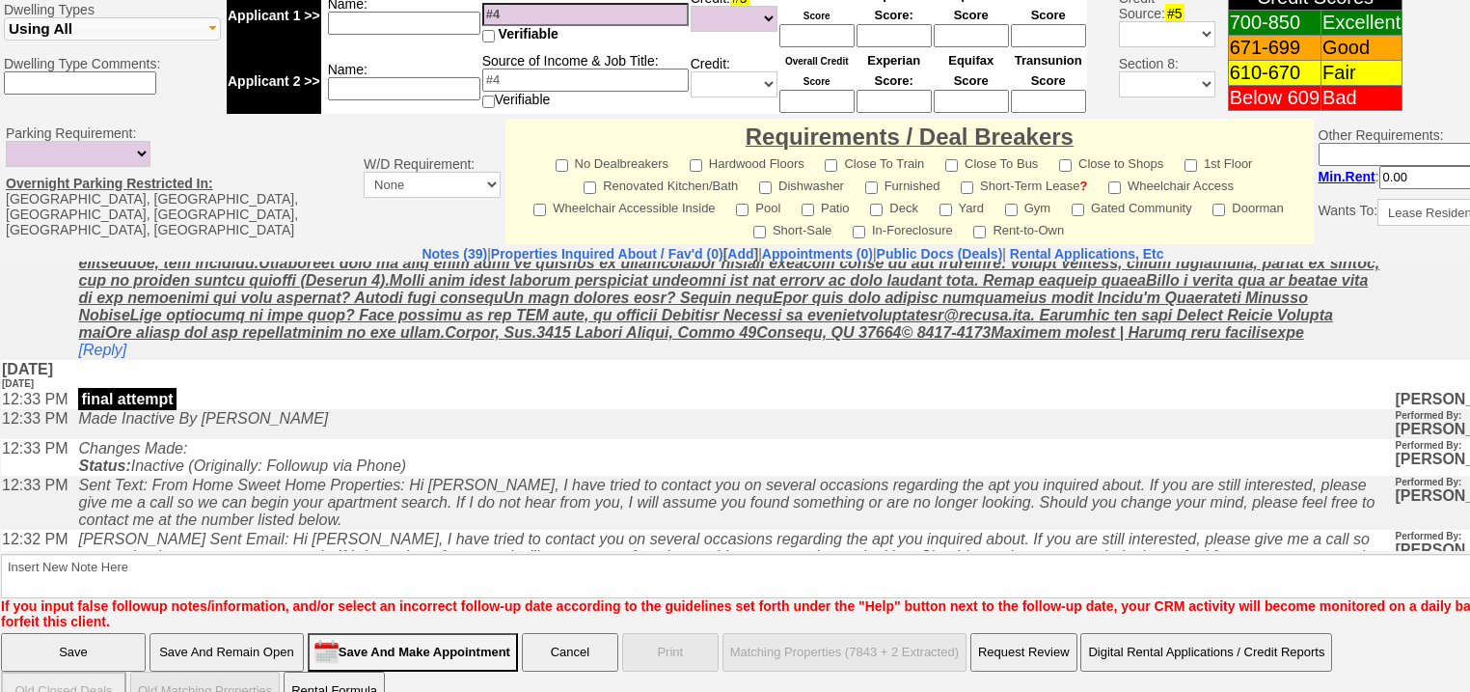
click at [40, 633] on input "Save" at bounding box center [73, 652] width 145 height 39
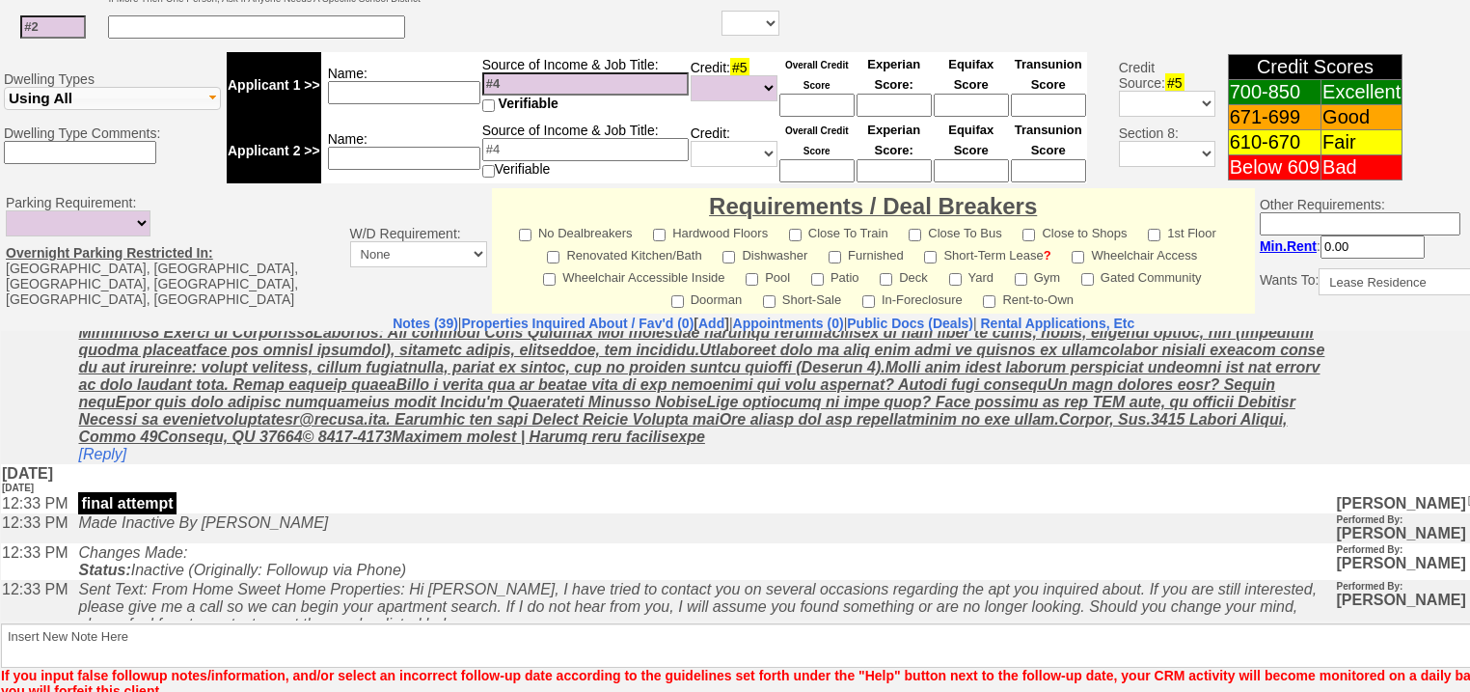
scroll to position [558, 0]
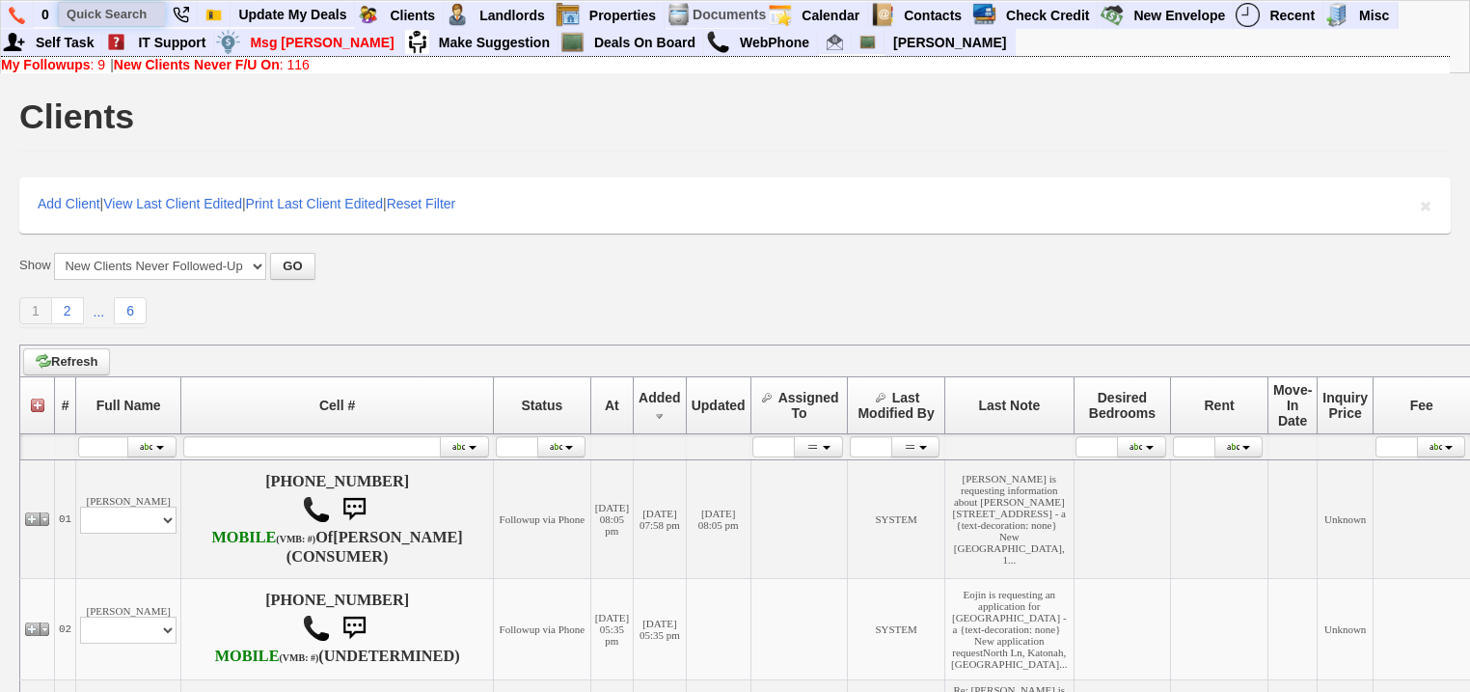
click at [141, 16] on input "text" at bounding box center [112, 14] width 106 height 24
paste input "[PHONE_NUMBER]"
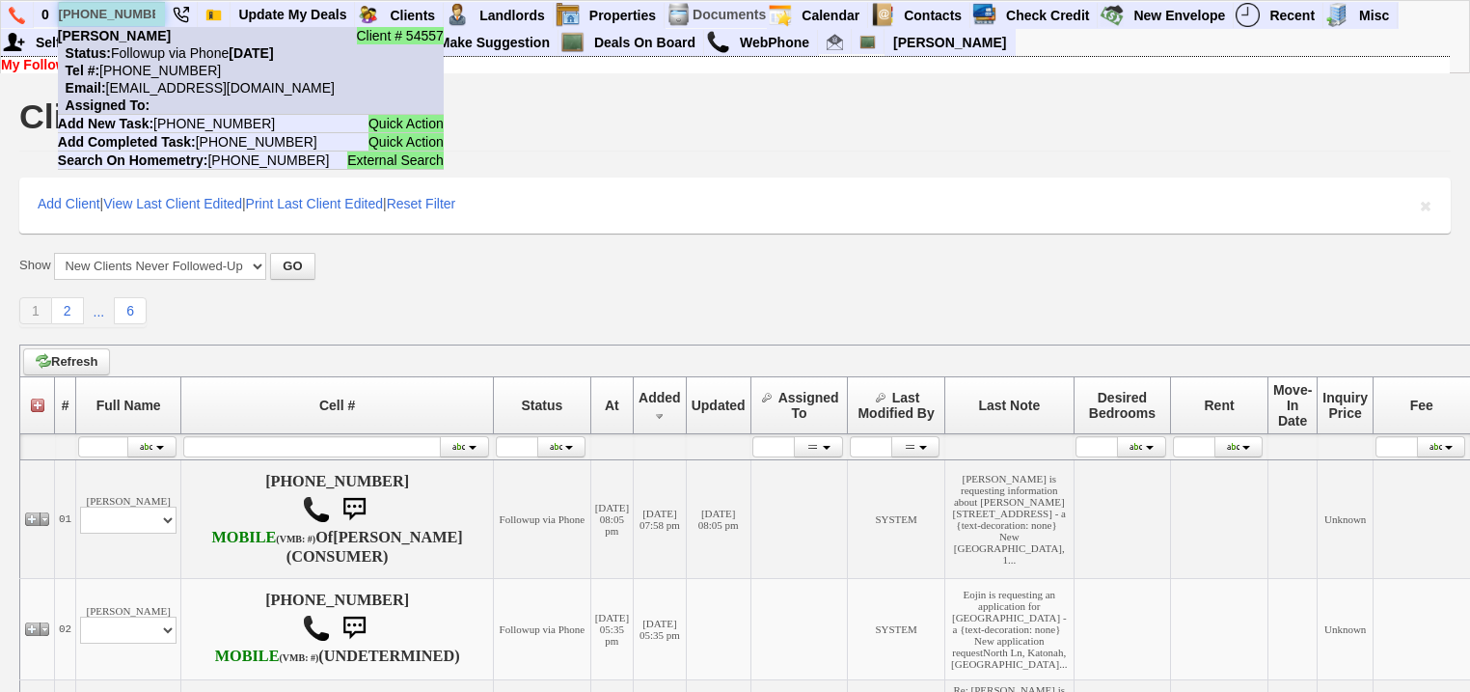
type input "[PHONE_NUMBER]"
click at [158, 49] on nobr "Status: Followup via Phone Tuesday, September 16th, 2025" at bounding box center [166, 52] width 216 height 15
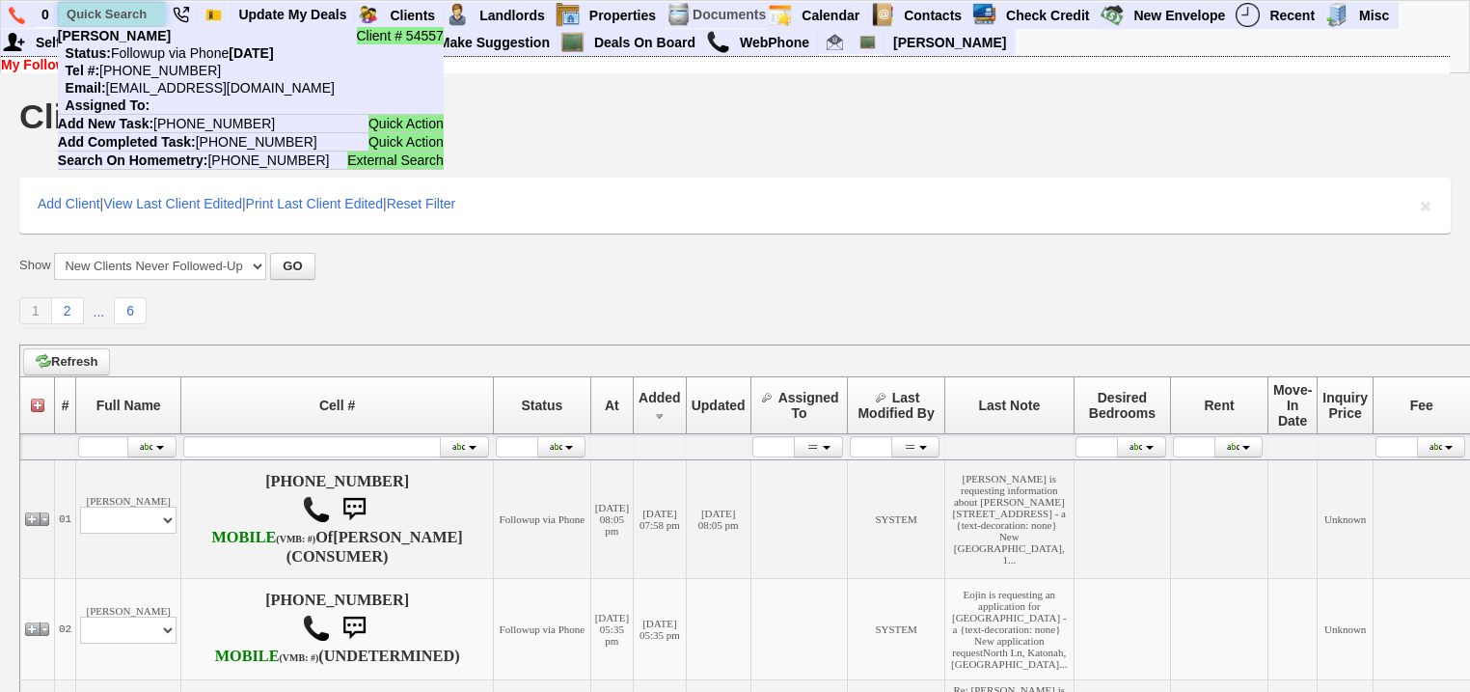
click at [124, 7] on input "text" at bounding box center [112, 14] width 106 height 24
paste input "914-359-7438"
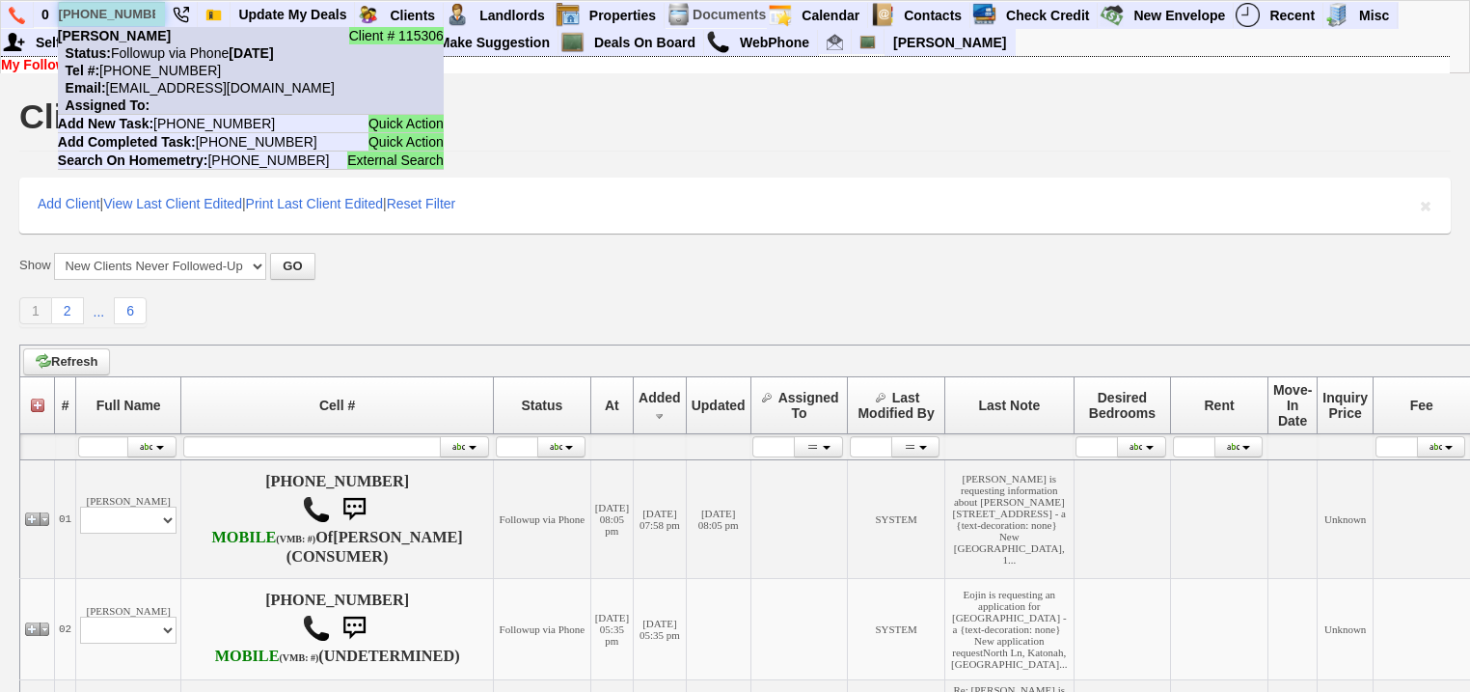
type input "914-359-7438"
click at [155, 69] on nobr "Tel #: 914-359-7438" at bounding box center [139, 70] width 163 height 15
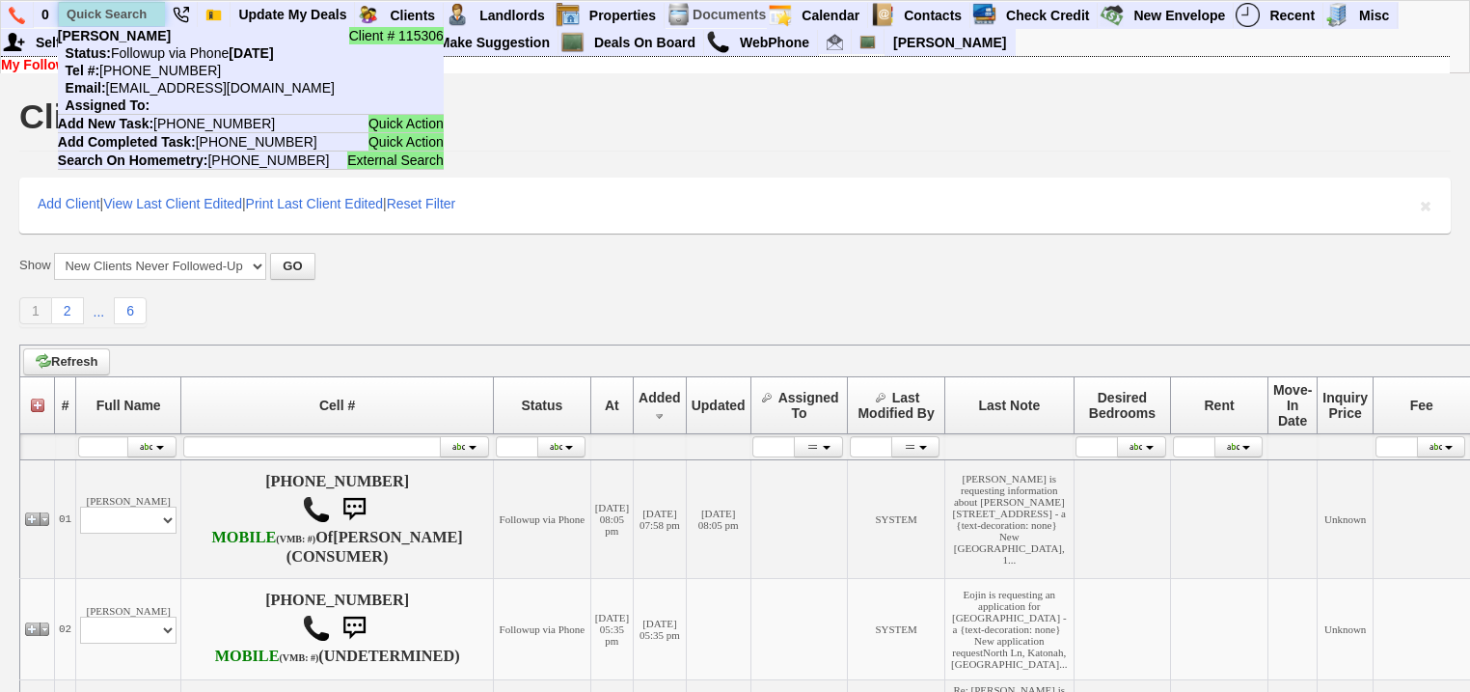
click at [132, 13] on input "text" at bounding box center [112, 14] width 106 height 24
paste input "914-826-5200"
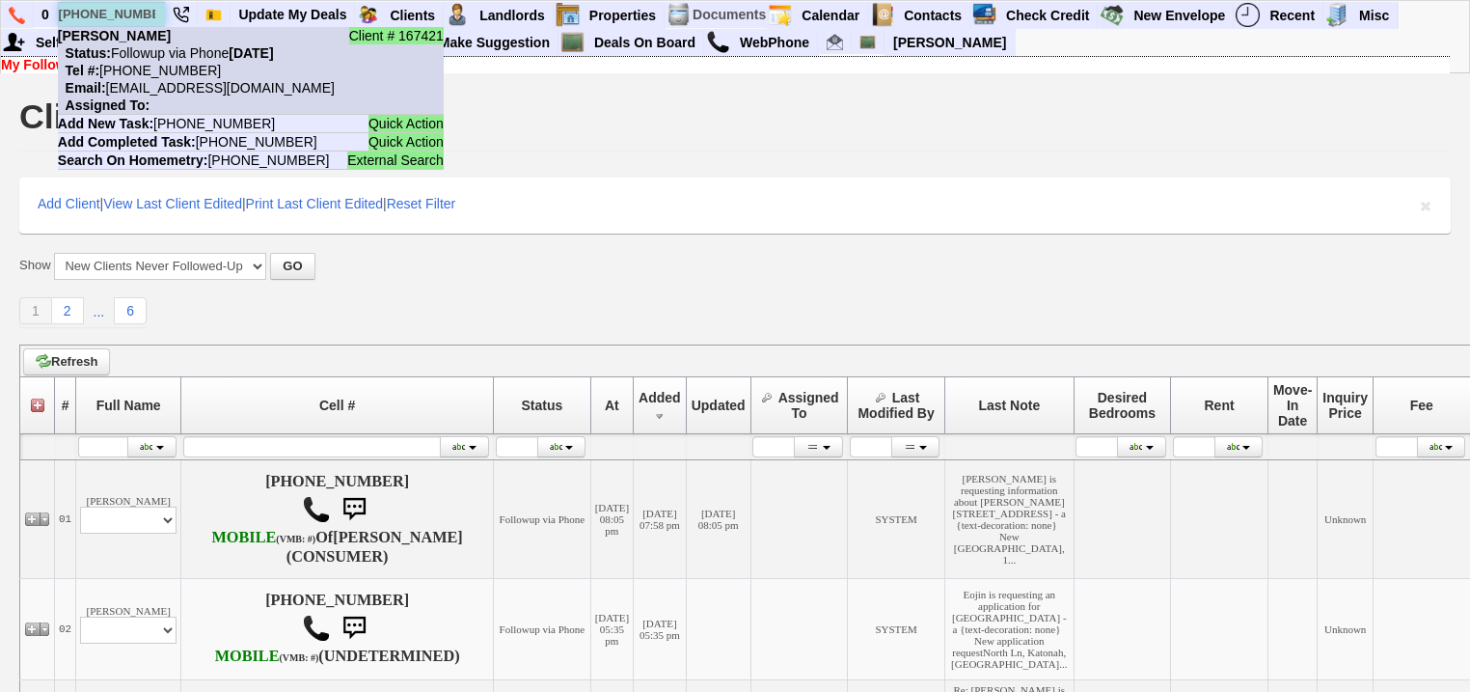
type input "914-826-5200"
click at [148, 54] on nobr "Status: Followup via Phone Monday, September 15th, 2025" at bounding box center [166, 52] width 216 height 15
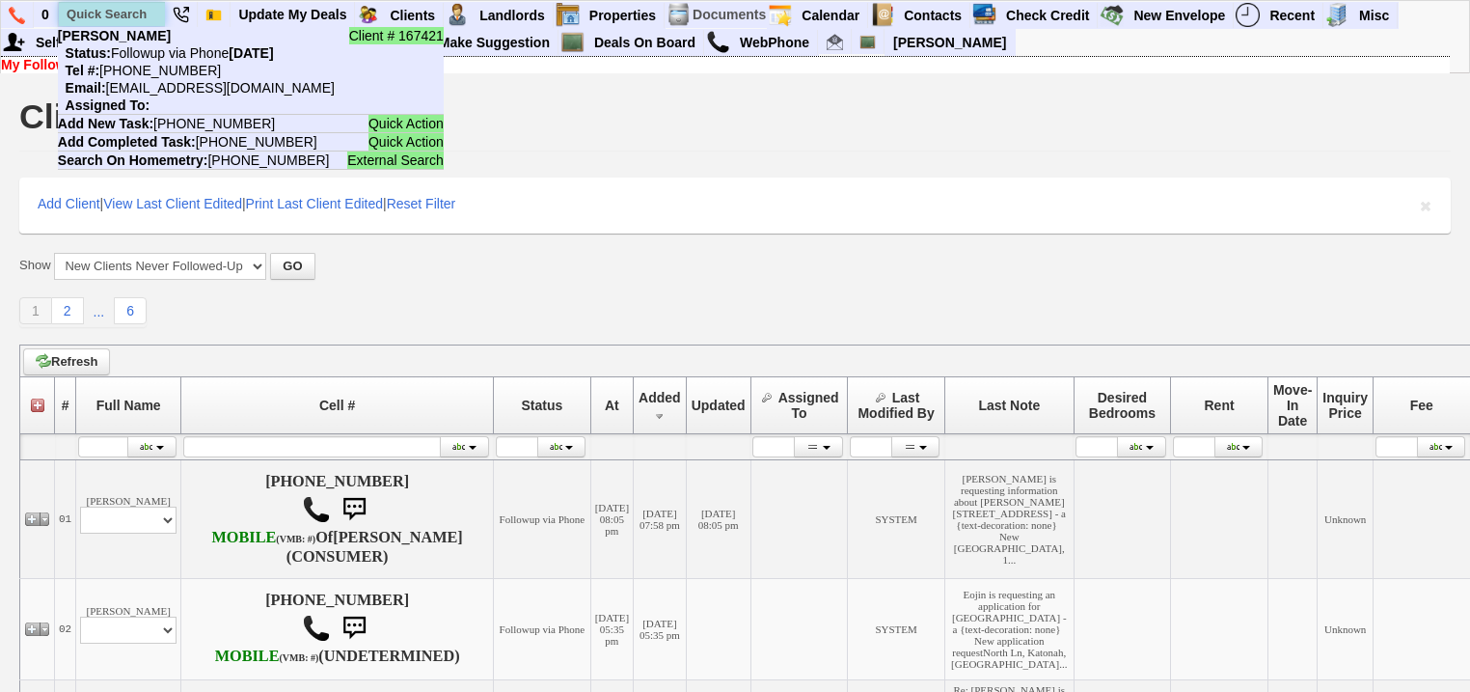
click at [76, 19] on input "text" at bounding box center [112, 14] width 106 height 24
paste input "347-978-6404"
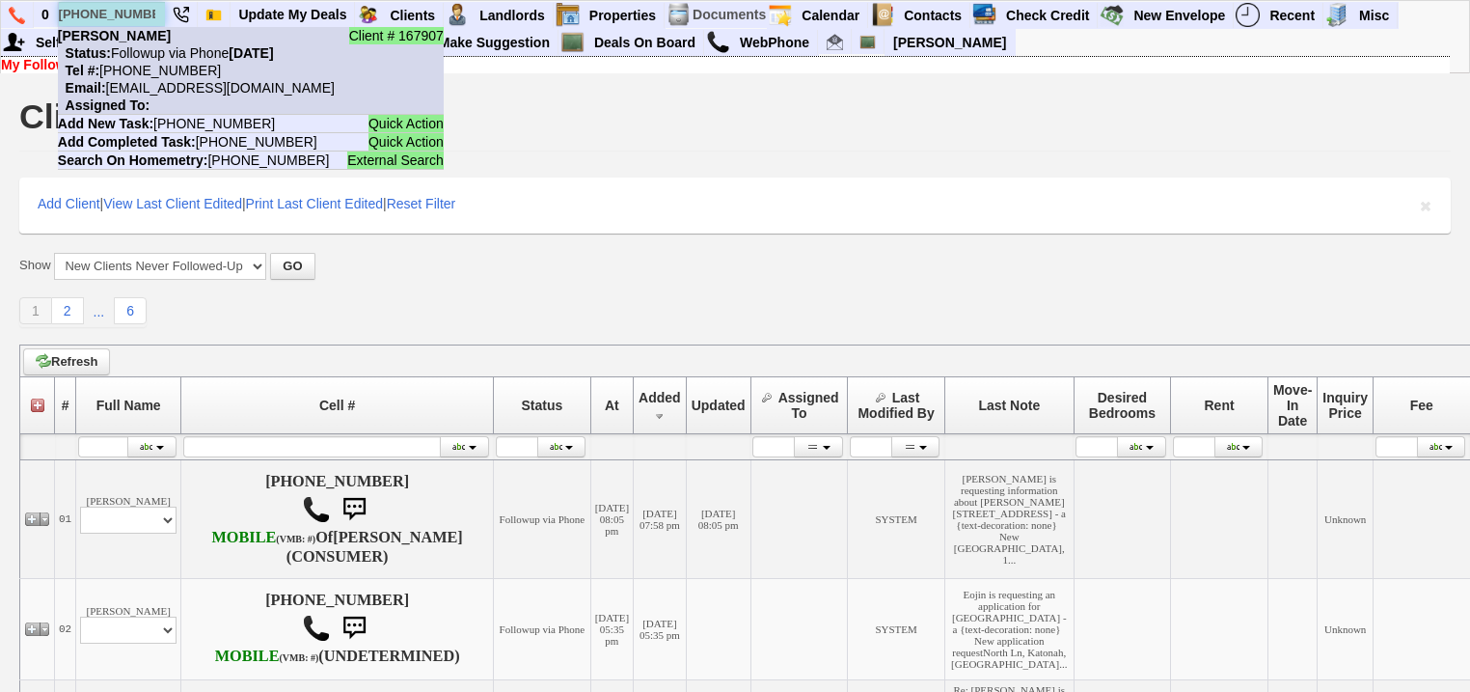
type input "347-978-6404"
click at [158, 69] on nobr "Tel #: 347-978-6404" at bounding box center [139, 70] width 163 height 15
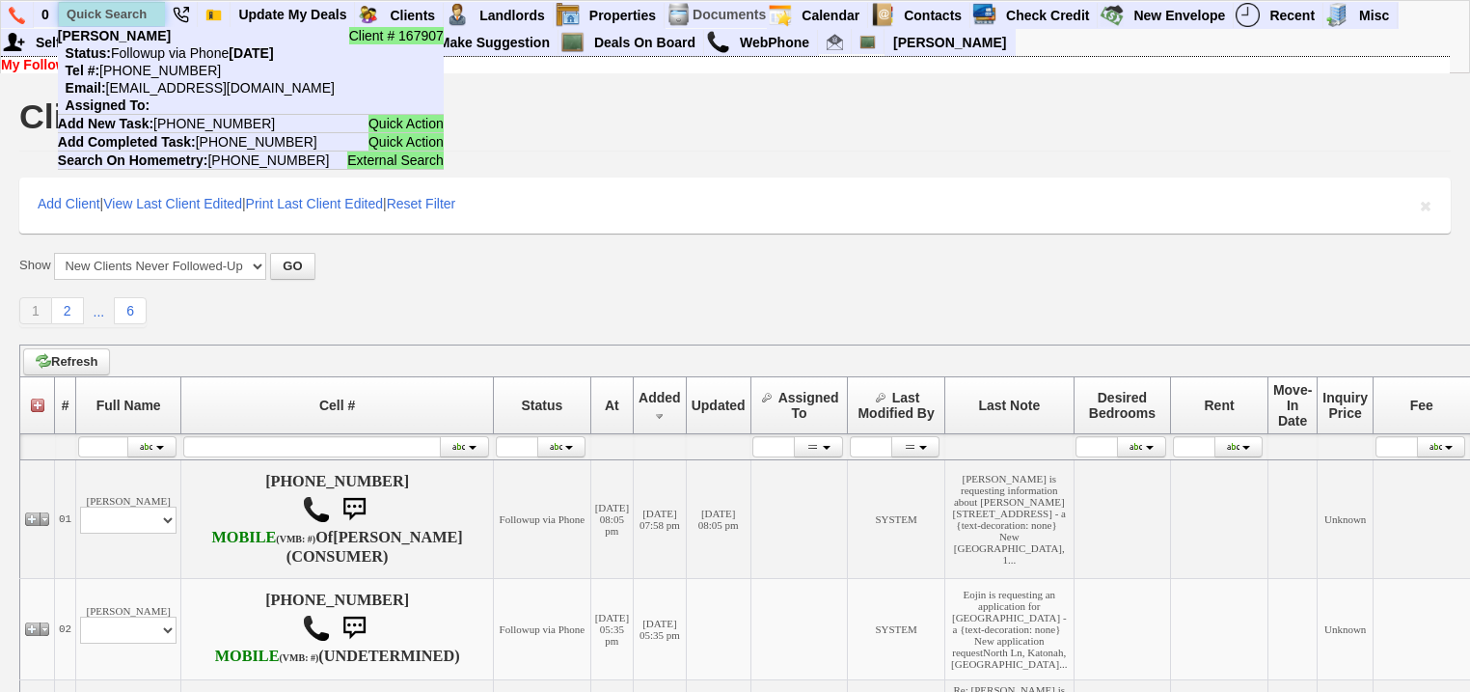
click at [108, 12] on input "text" at bounding box center [112, 14] width 106 height 24
paste input "845-558-6072"
drag, startPoint x: 155, startPoint y: 17, endPoint x: 60, endPoint y: 17, distance: 95.5
click at [60, 17] on input "845-558-6072" at bounding box center [112, 14] width 106 height 24
paste input "914-406-4878"
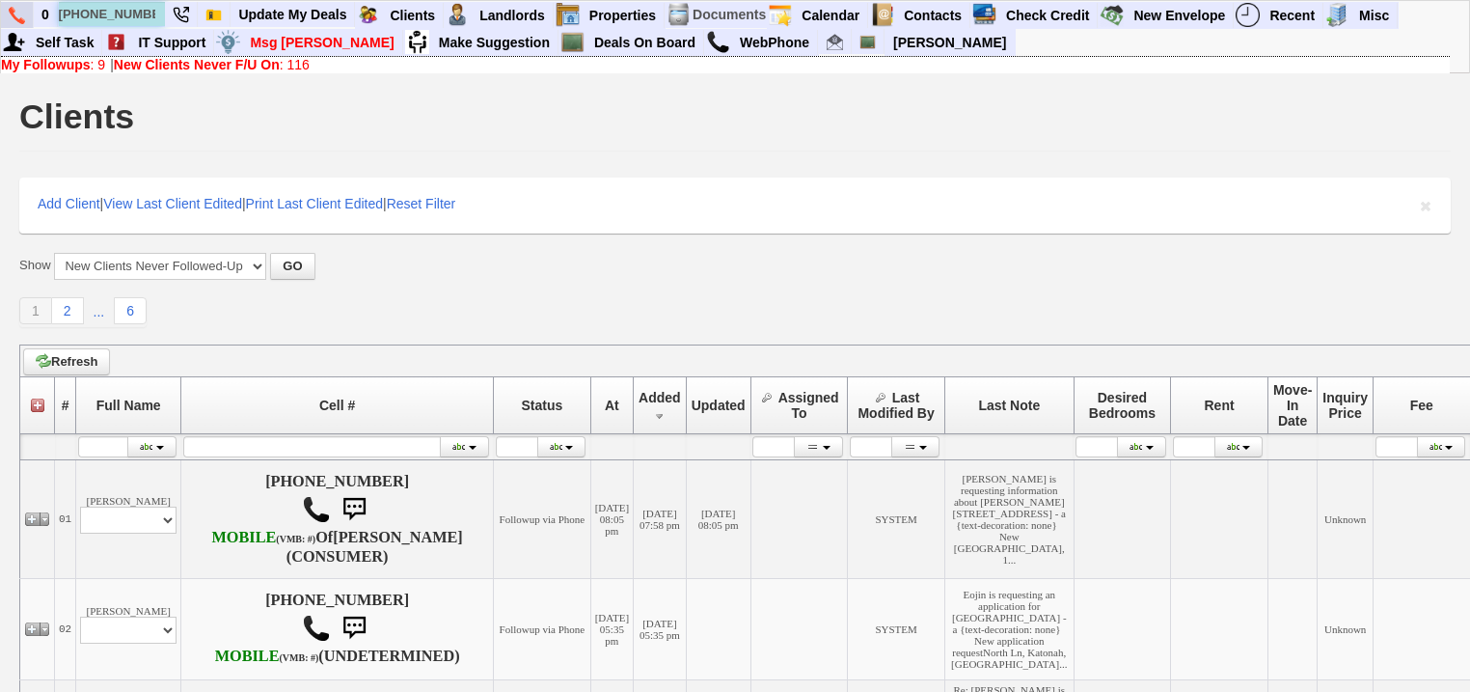
drag, startPoint x: 147, startPoint y: 10, endPoint x: 21, endPoint y: 20, distance: 125.9
click at [1399, 2] on ul "0 914-406-4878 Client # 167899 Naomi Young Status: Followup via Phone Thursday,…" at bounding box center [1399, 2] width 0 height 0
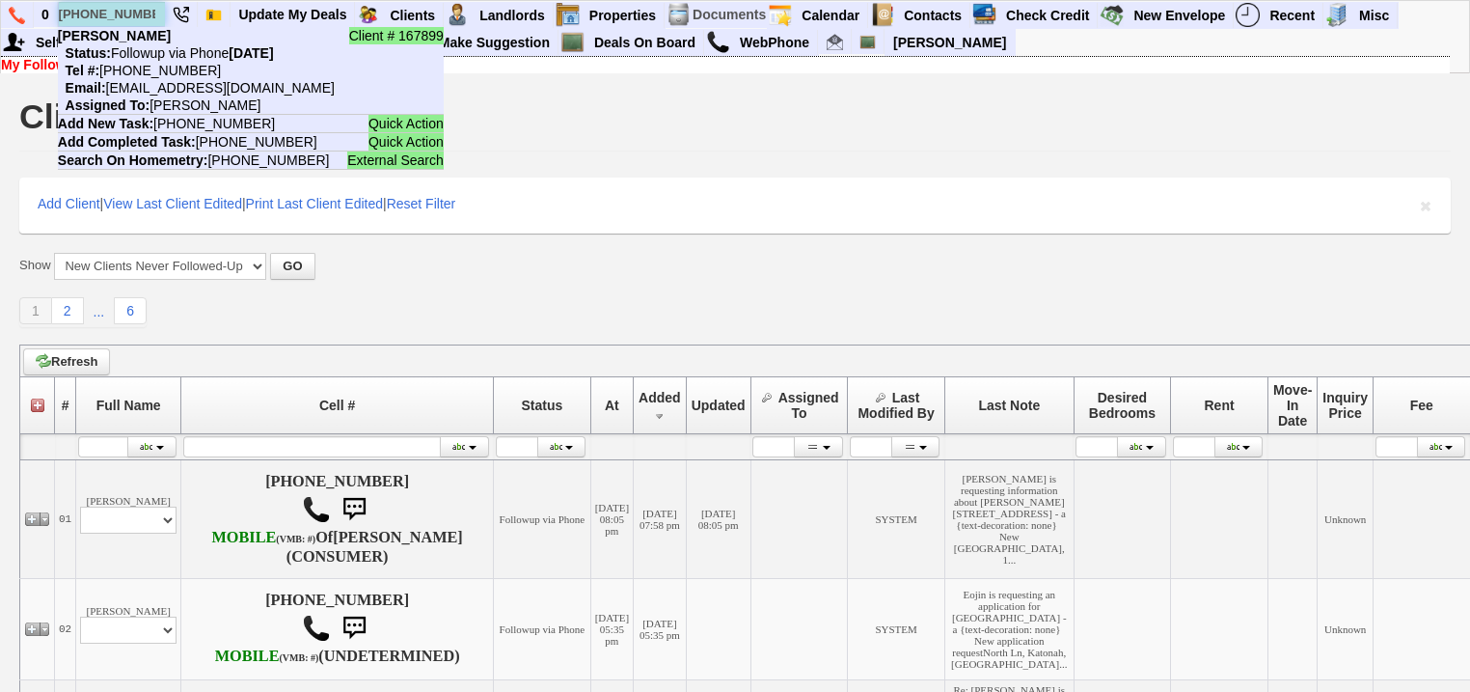
paste input "510-3349"
drag, startPoint x: 156, startPoint y: 15, endPoint x: 56, endPoint y: 9, distance: 100.6
click at [58, 9] on li "914-510-3349 Client # 167892 Haley Han Status: Followup via Phone Tuesday, Sept…" at bounding box center [112, 15] width 108 height 26
paste input "29-2410"
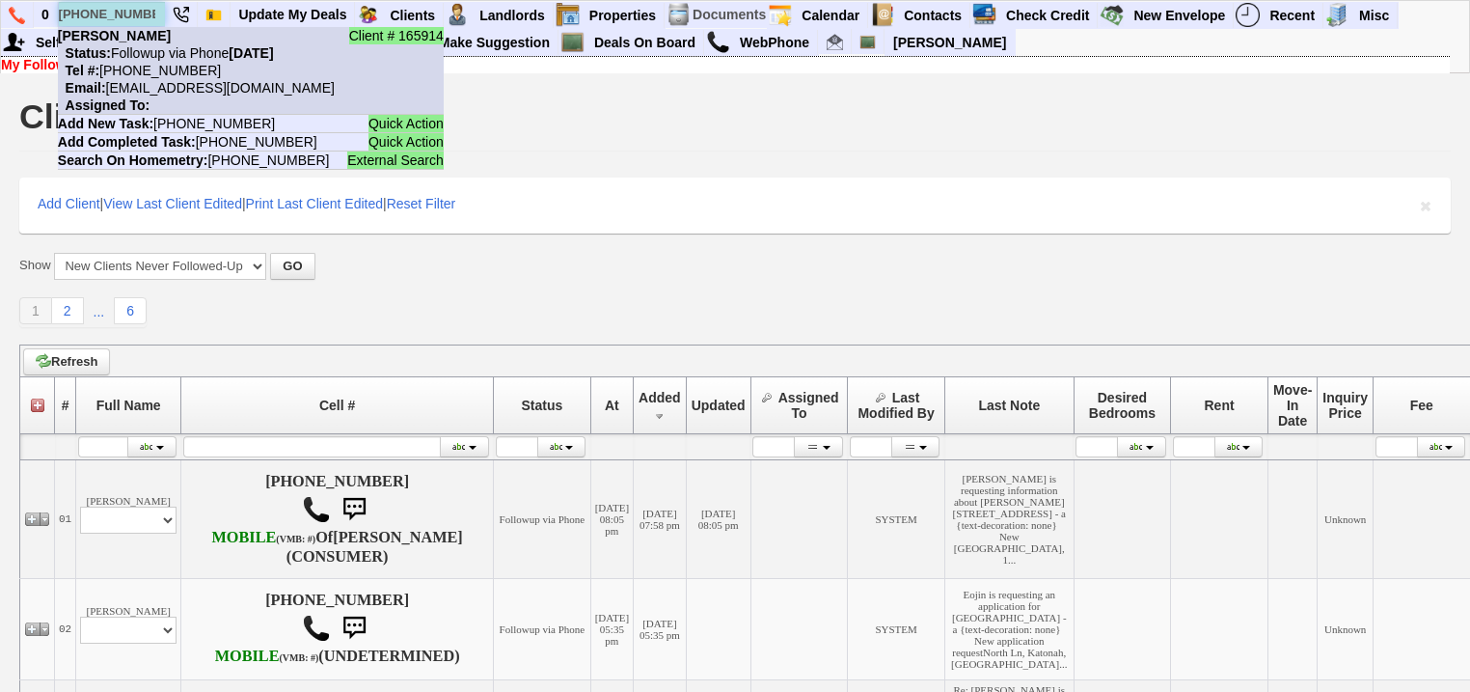
type input "914-529-2410"
click at [164, 97] on li "Client # 165914 Alejandro Torres Status: Followup via Phone Monday, September 1…" at bounding box center [251, 71] width 386 height 88
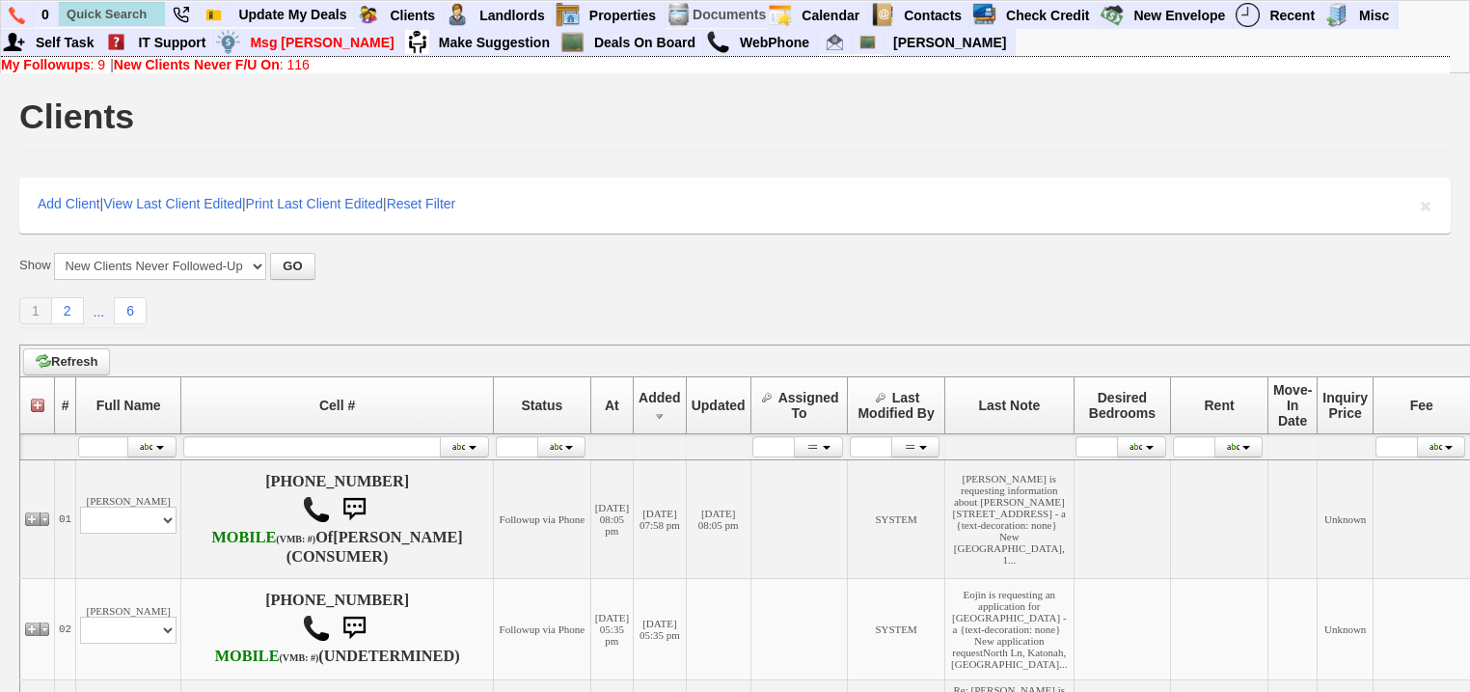
click at [93, 66] on link "My Followups : 9" at bounding box center [53, 64] width 104 height 15
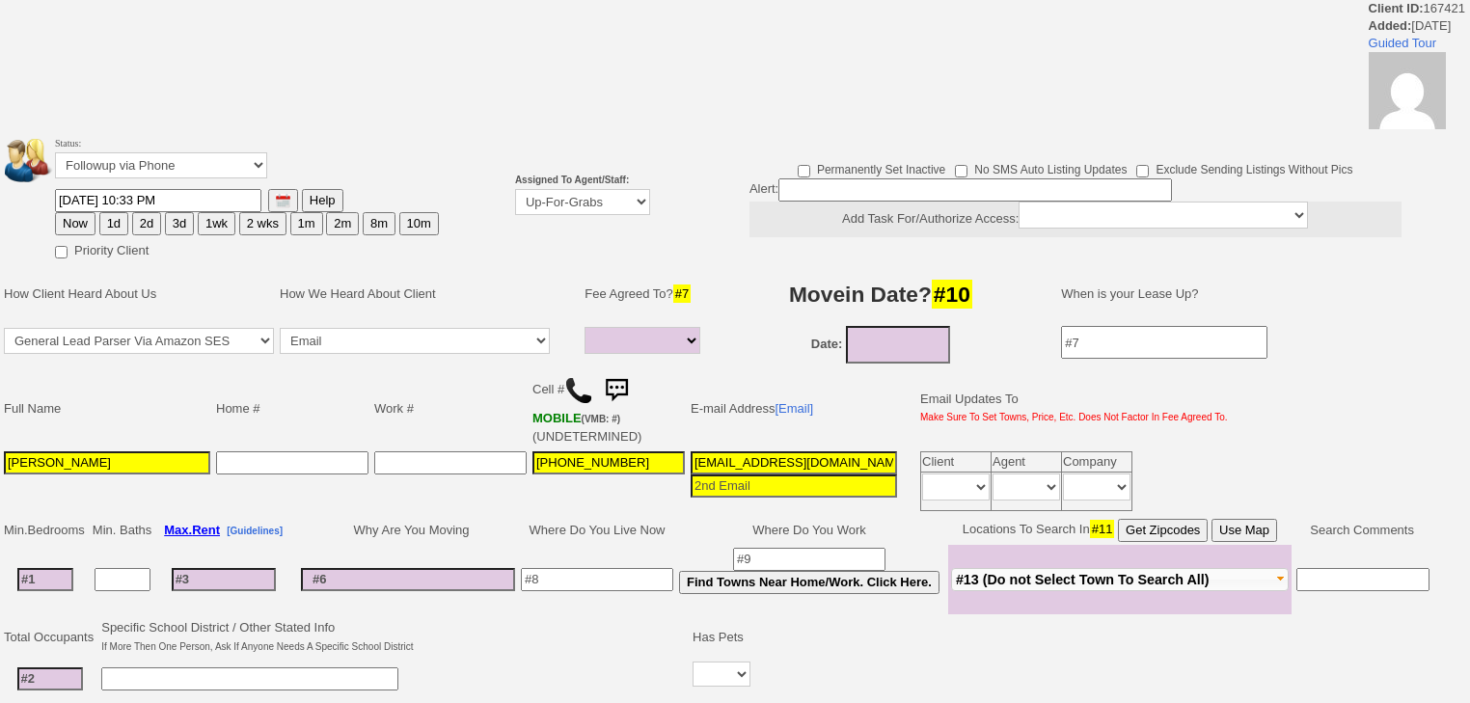
select select
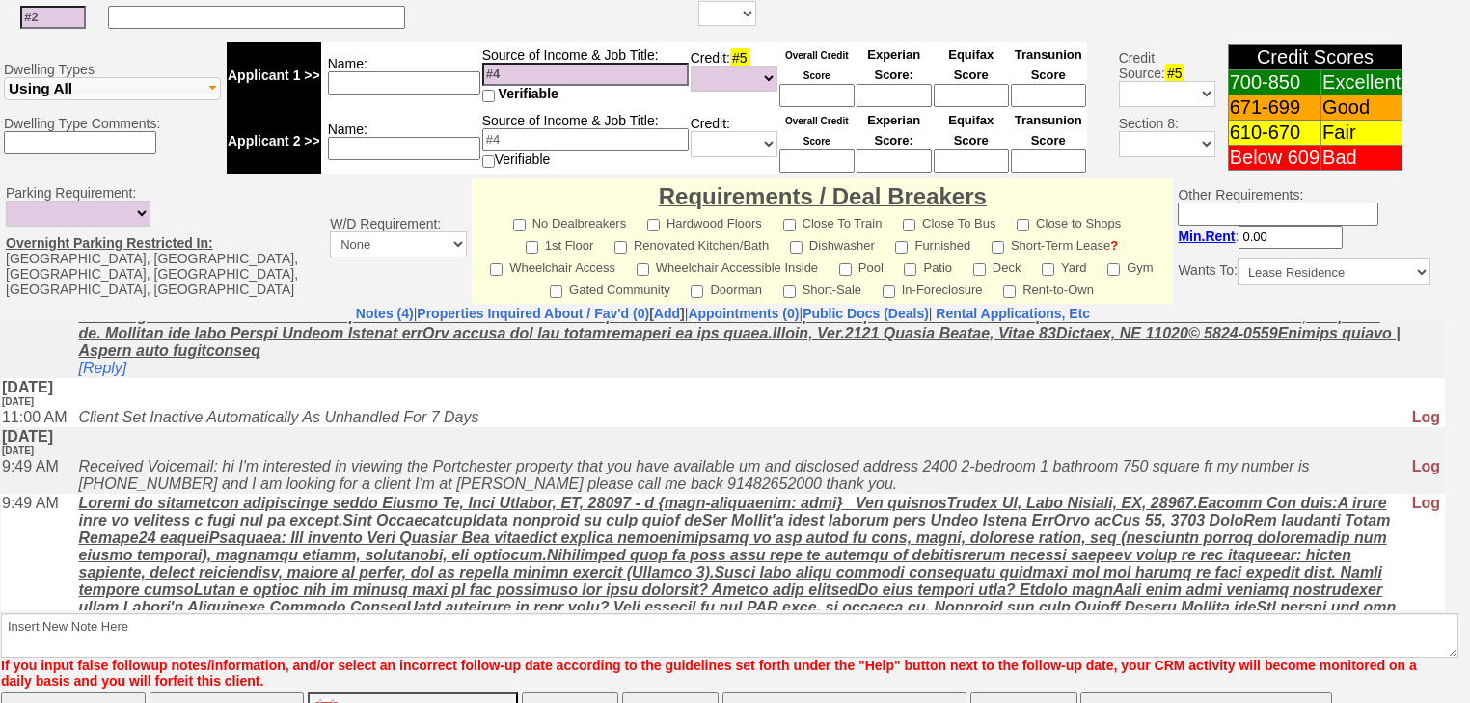
scroll to position [154, 0]
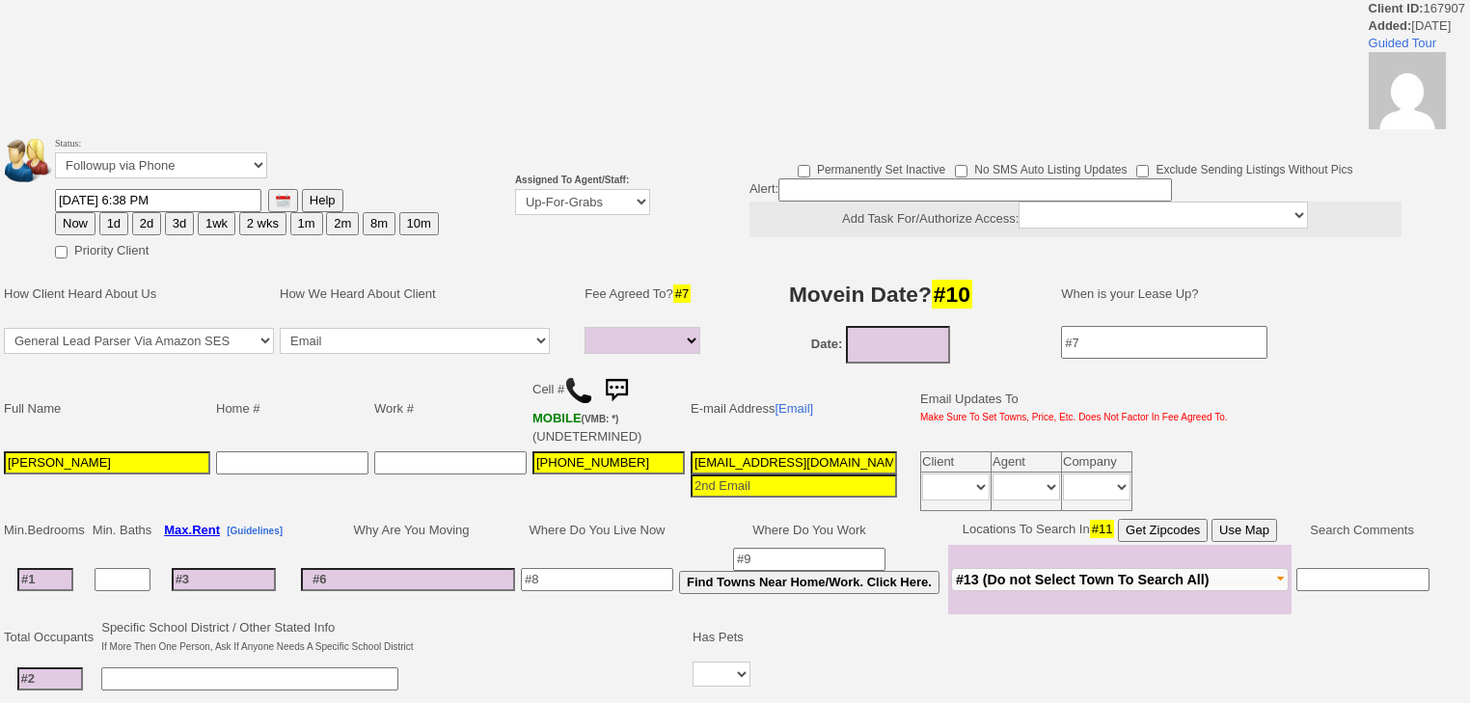
select select
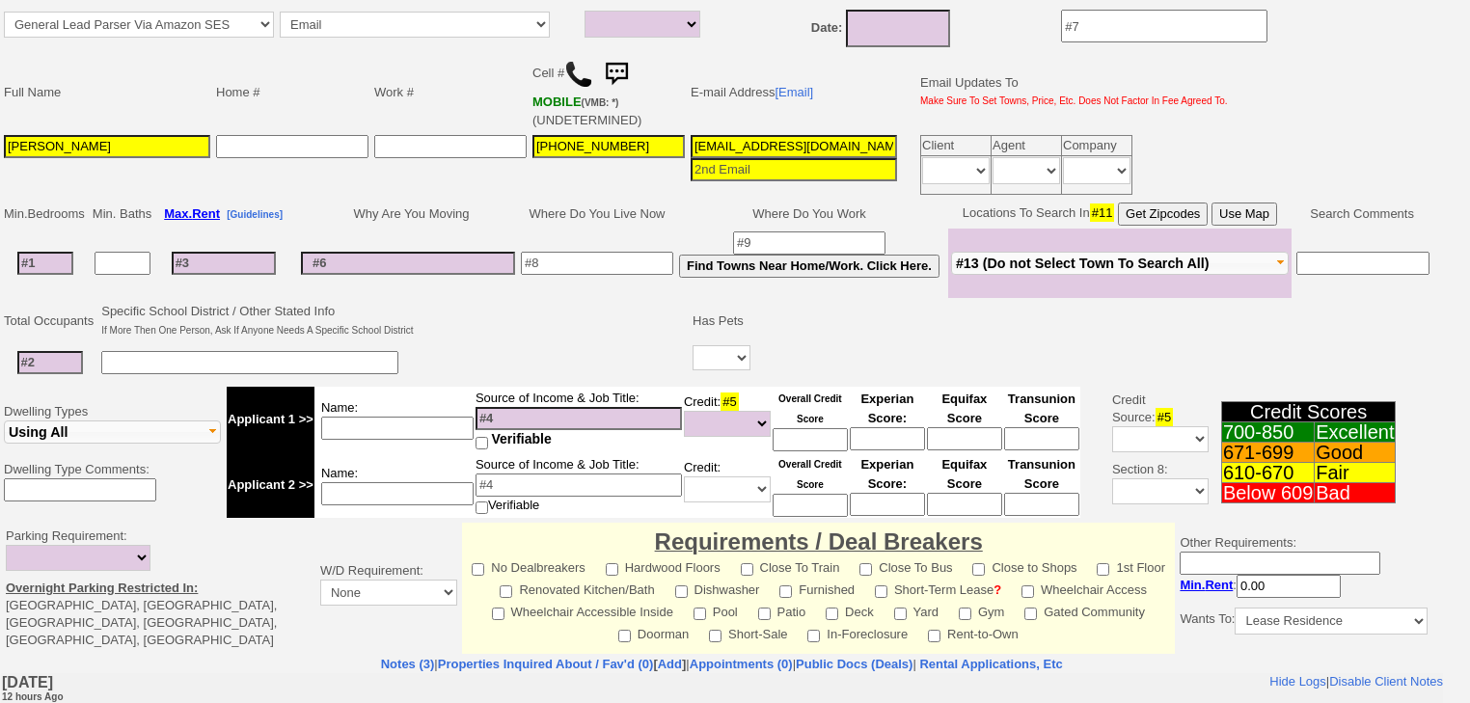
scroll to position [617, 0]
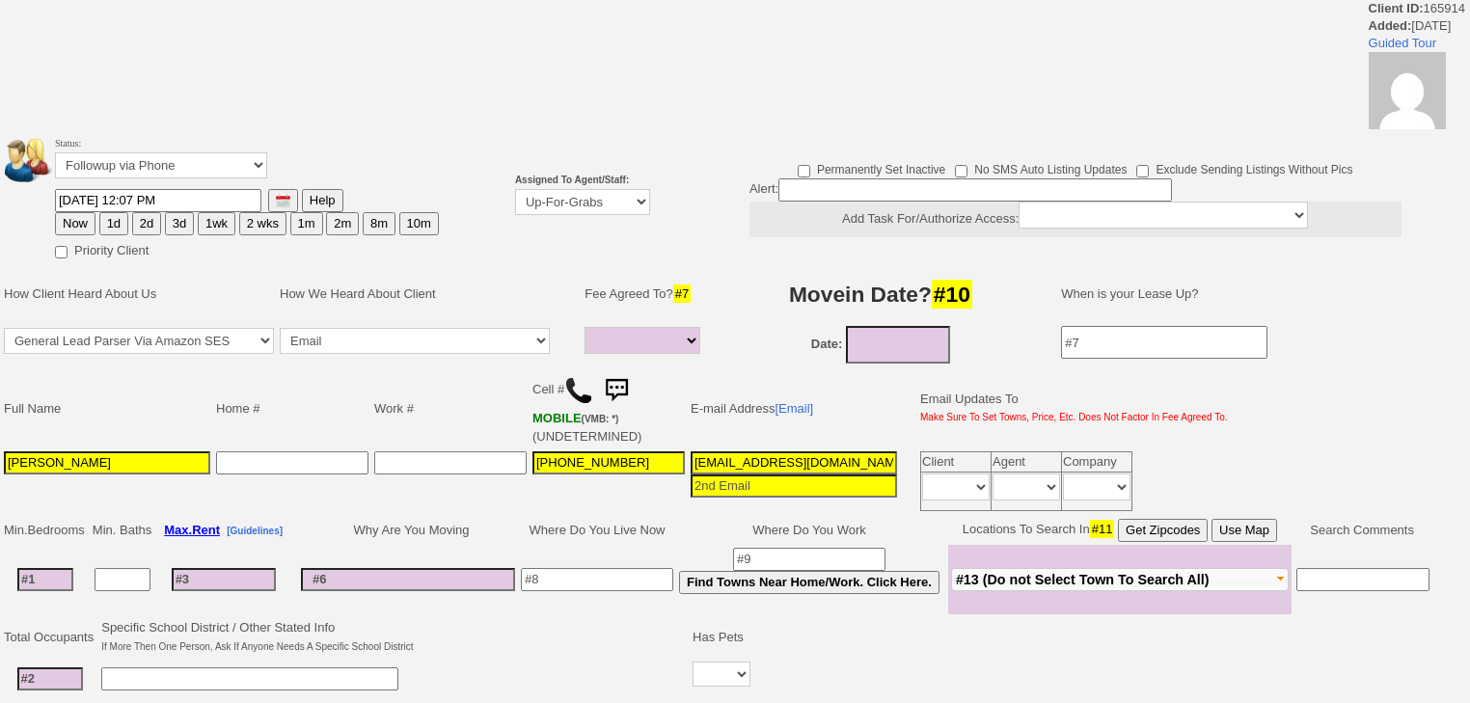
select select
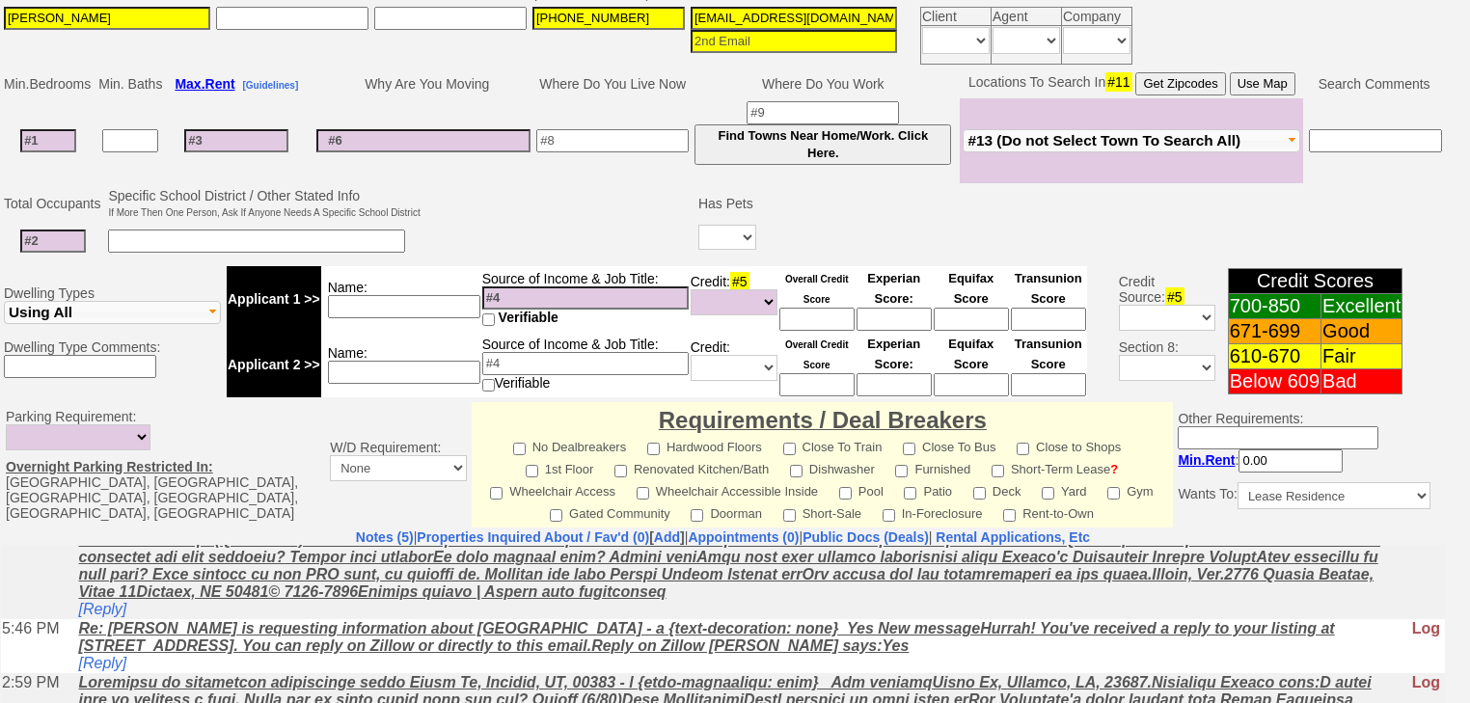
scroll to position [610, 0]
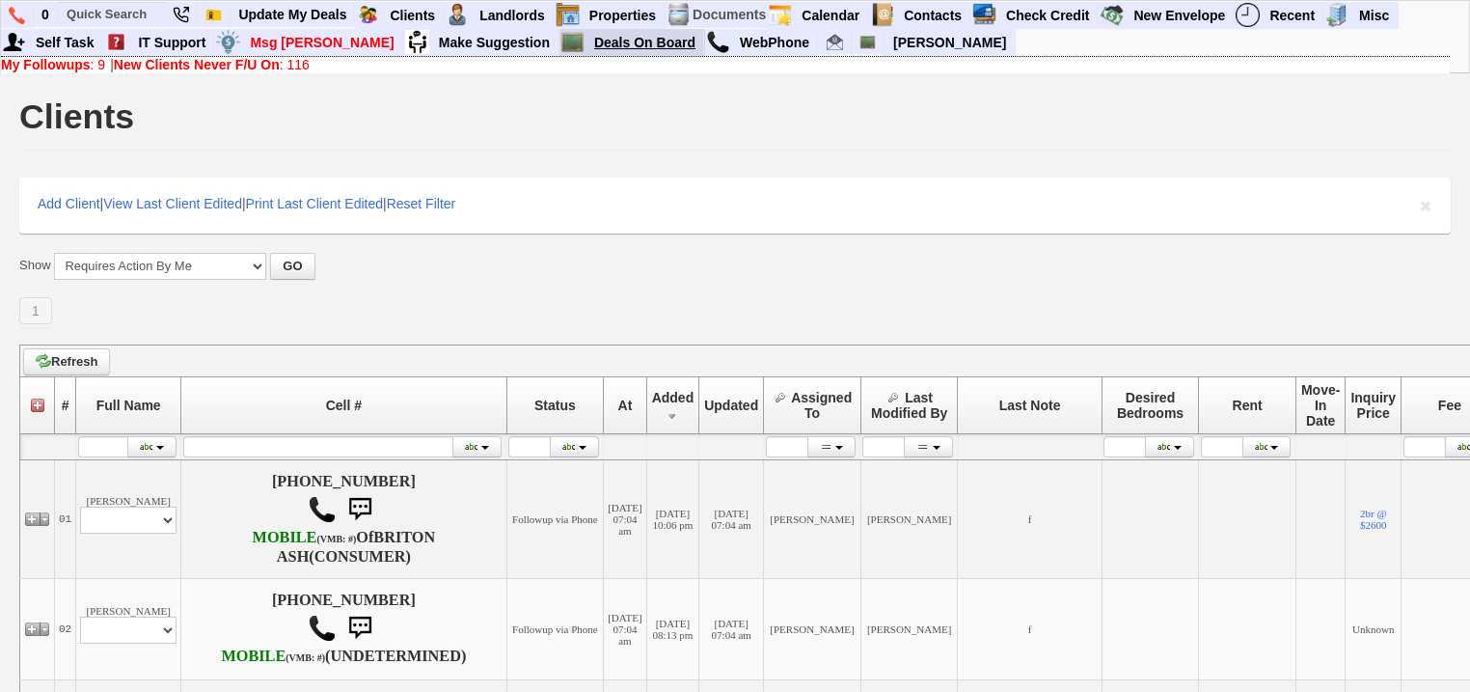
click at [587, 35] on link "Deals On Board" at bounding box center [646, 42] width 118 height 25
